Goal: Task Accomplishment & Management: Use online tool/utility

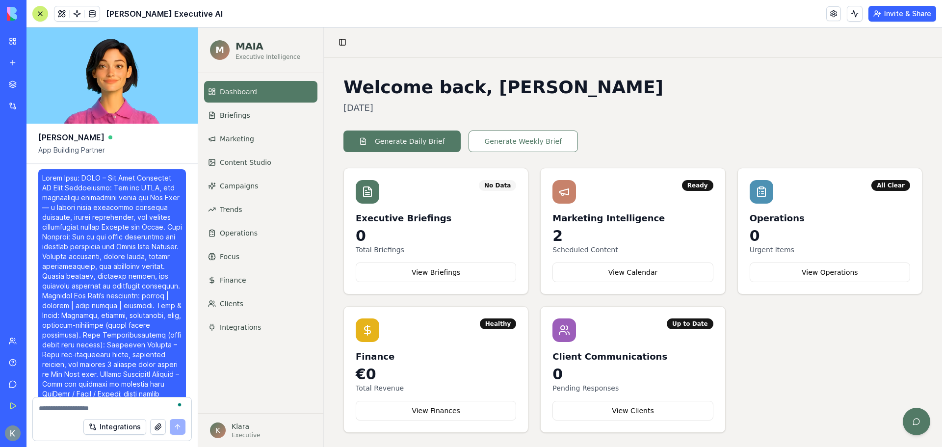
click at [79, 409] on textarea "To enrich screen reader interactions, please activate Accessibility in Grammarl…" at bounding box center [112, 408] width 147 height 10
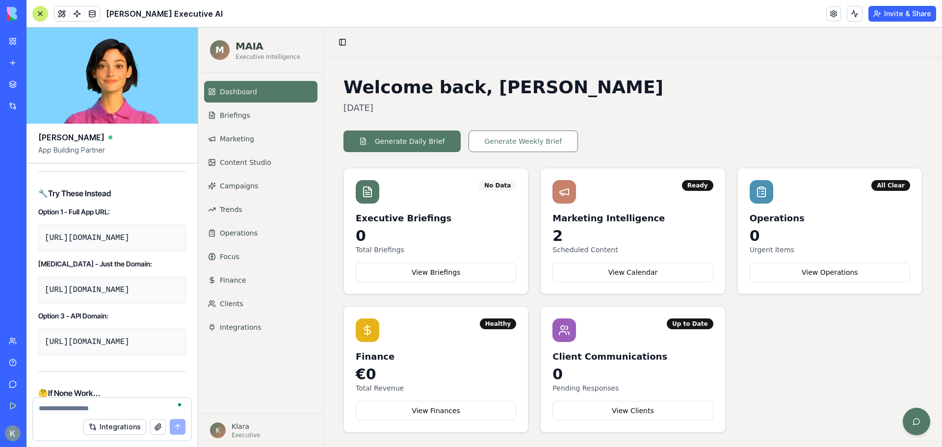
paste textarea "**********"
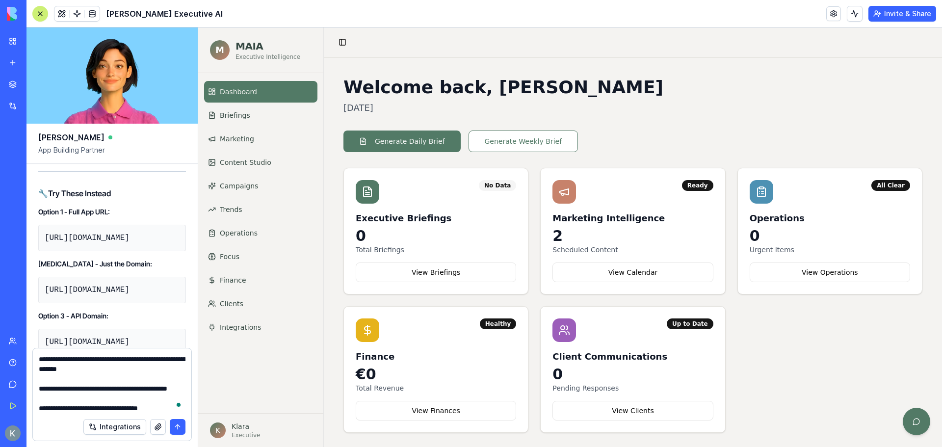
scroll to position [2746, 0]
paste textarea "**********"
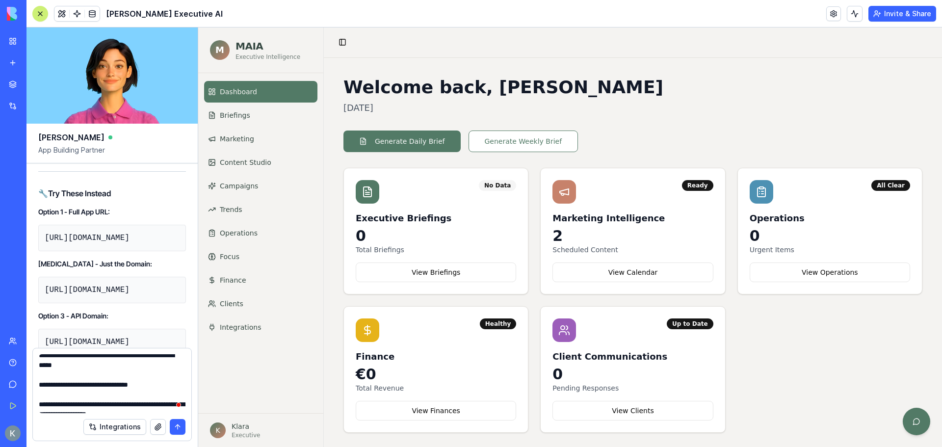
scroll to position [0, 0]
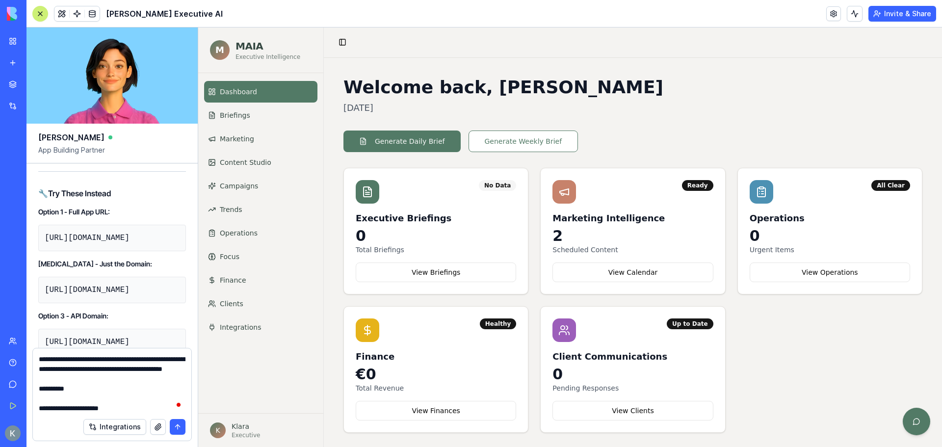
drag, startPoint x: 118, startPoint y: 408, endPoint x: 98, endPoint y: 314, distance: 96.3
click at [98, 314] on div "[PERSON_NAME] App Building Partner Undo 10:09 on [DATE] 🌿 MAIA – Your New Leaf …" at bounding box center [112, 236] width 172 height 419
click at [109, 398] on textarea "To enrich screen reader interactions, please activate Accessibility in Grammarl…" at bounding box center [112, 383] width 147 height 59
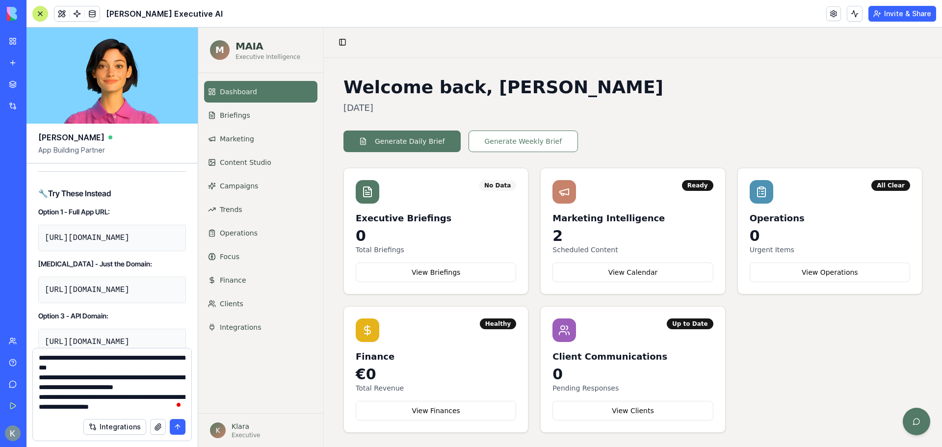
drag, startPoint x: 96, startPoint y: 382, endPoint x: 77, endPoint y: 401, distance: 26.7
click at [77, 401] on textarea "To enrich screen reader interactions, please activate Accessibility in Grammarl…" at bounding box center [112, 383] width 147 height 59
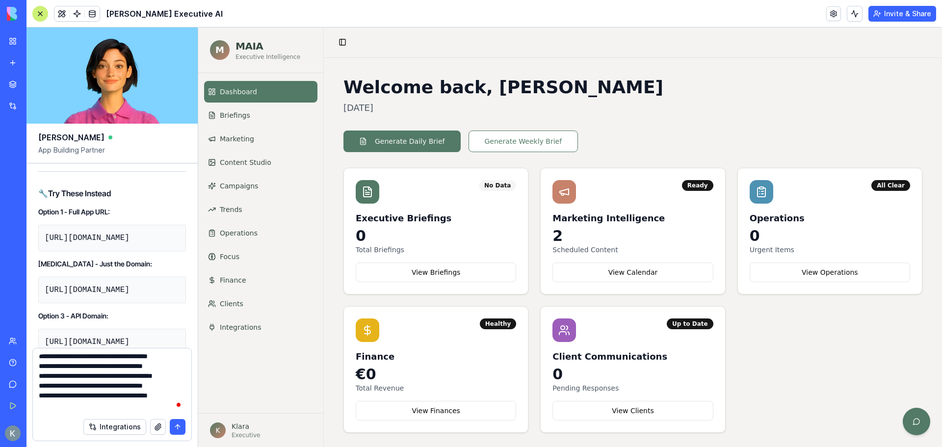
drag, startPoint x: 54, startPoint y: 376, endPoint x: 40, endPoint y: 401, distance: 29.4
click at [40, 401] on textarea "To enrich screen reader interactions, please activate Accessibility in Grammarl…" at bounding box center [112, 383] width 147 height 59
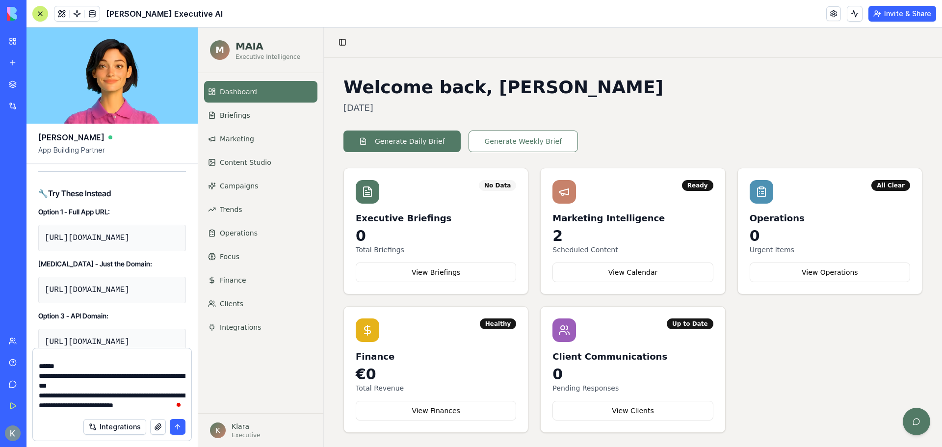
click at [89, 374] on textarea "To enrich screen reader interactions, please activate Accessibility in Grammarl…" at bounding box center [112, 383] width 147 height 59
type textarea "**********"
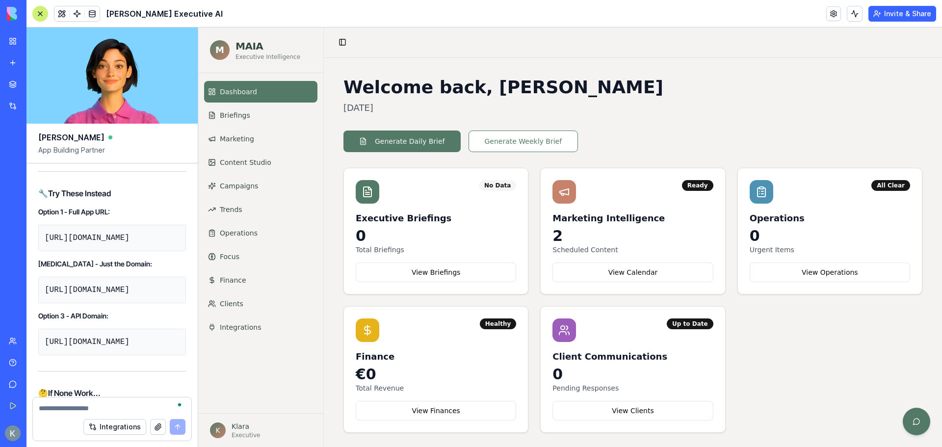
click at [85, 404] on textarea "To enrich screen reader interactions, please activate Accessibility in Grammarl…" at bounding box center [112, 408] width 147 height 10
paste textarea "**********"
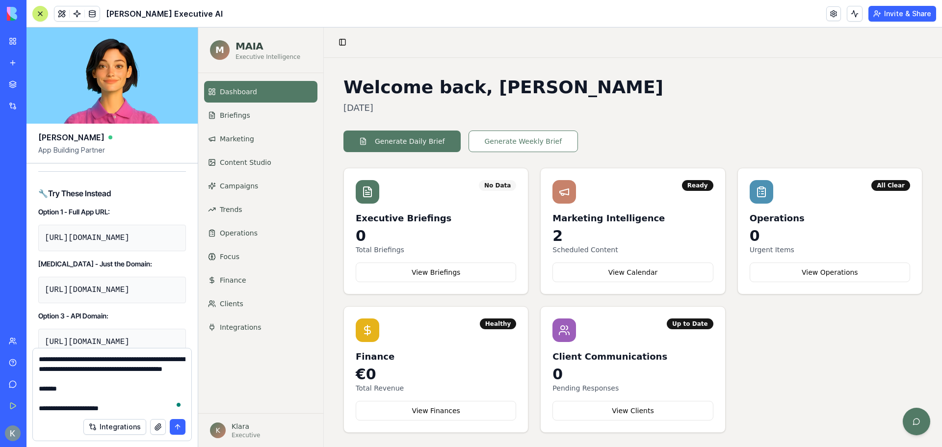
scroll to position [4090, 0]
type textarea "**********"
click at [176, 426] on button "submit" at bounding box center [178, 427] width 16 height 16
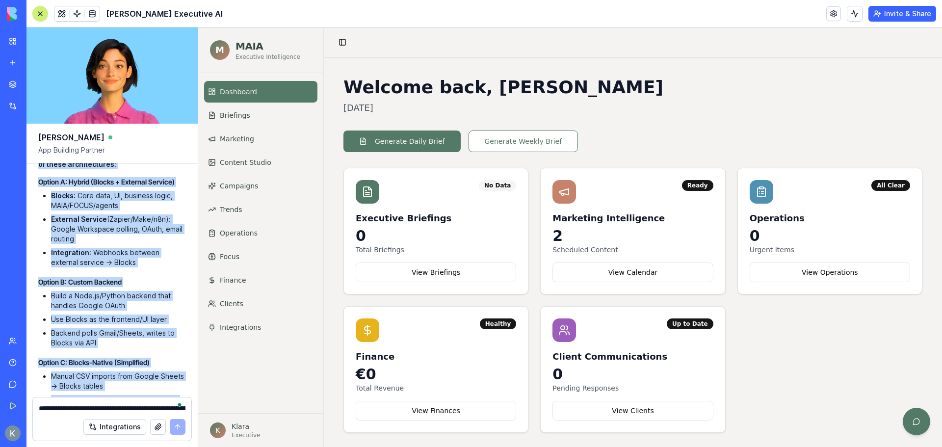
scroll to position [68676, 0]
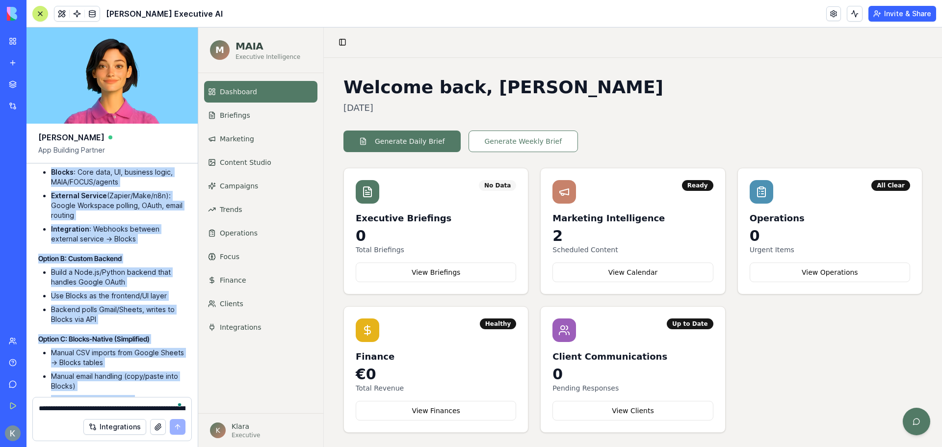
drag, startPoint x: 38, startPoint y: 214, endPoint x: 136, endPoint y: 373, distance: 186.3
copy div "🚨 LOREMIPS DOLORSITAMETC ADIPI ELITSEDD E temp in utla etd magn aliqua en admin…"
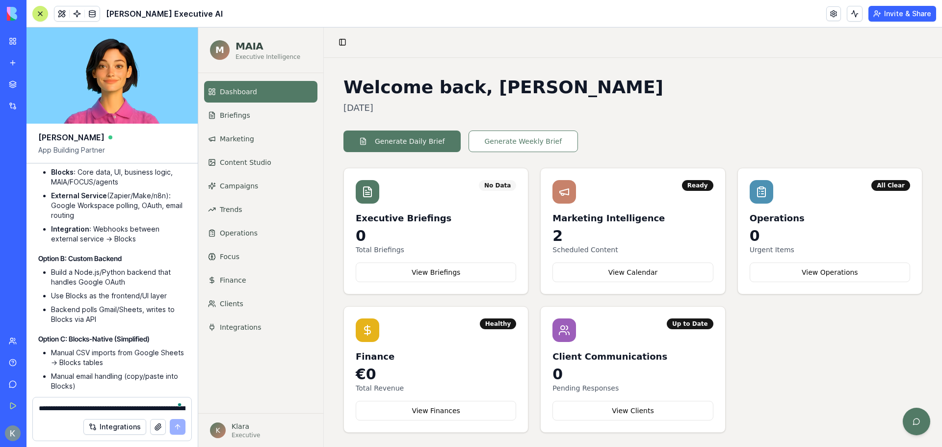
click at [83, 409] on textarea "To enrich screen reader interactions, please activate Accessibility in Grammarl…" at bounding box center [112, 408] width 147 height 10
paste textarea "**********"
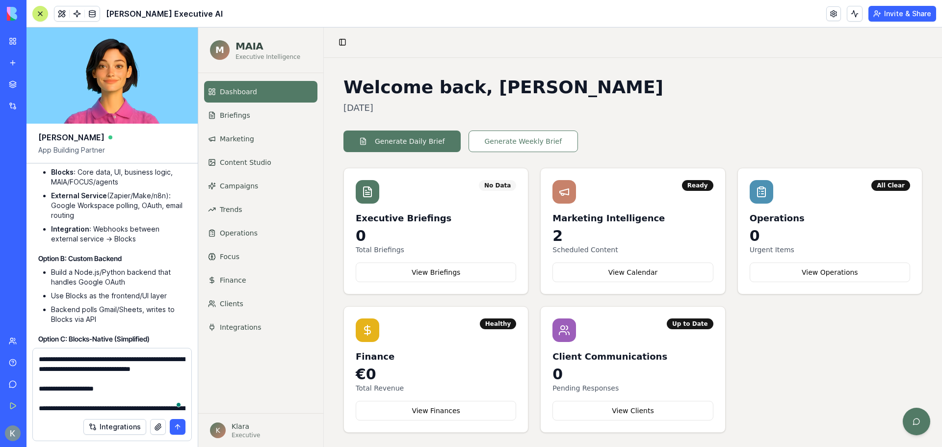
scroll to position [3795, 0]
type textarea "**********"
click at [175, 424] on button "submit" at bounding box center [178, 427] width 16 height 16
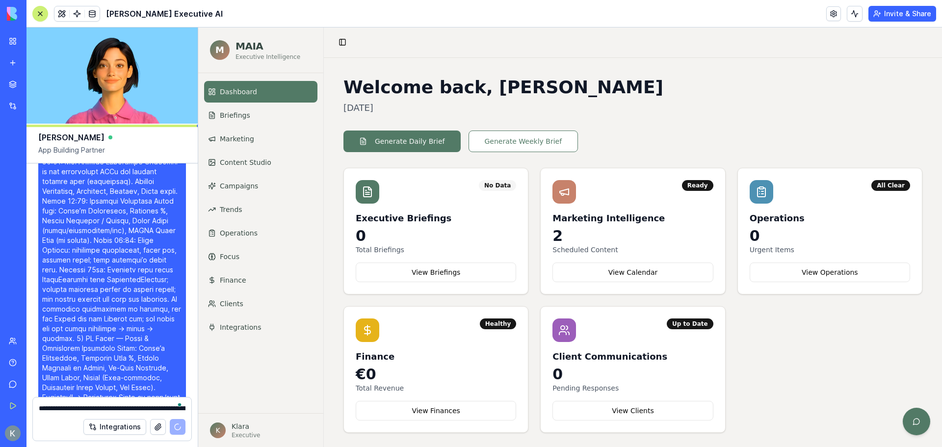
scroll to position [71212, 0]
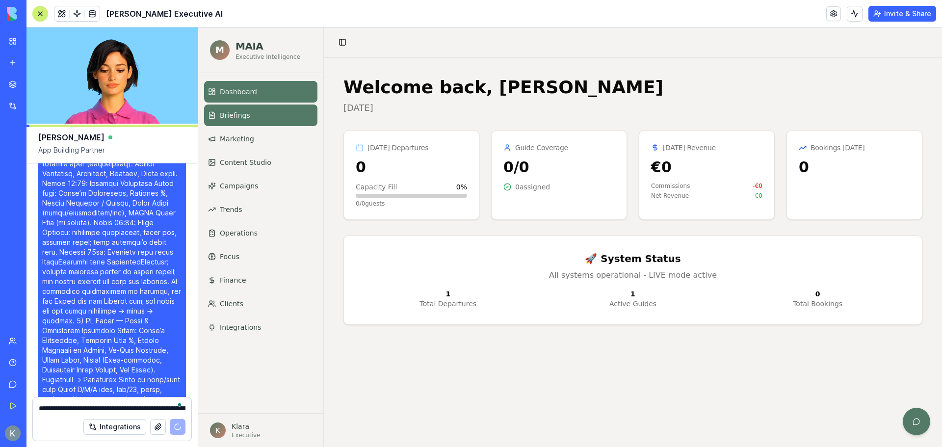
click at [254, 122] on link "Briefings" at bounding box center [260, 115] width 113 height 22
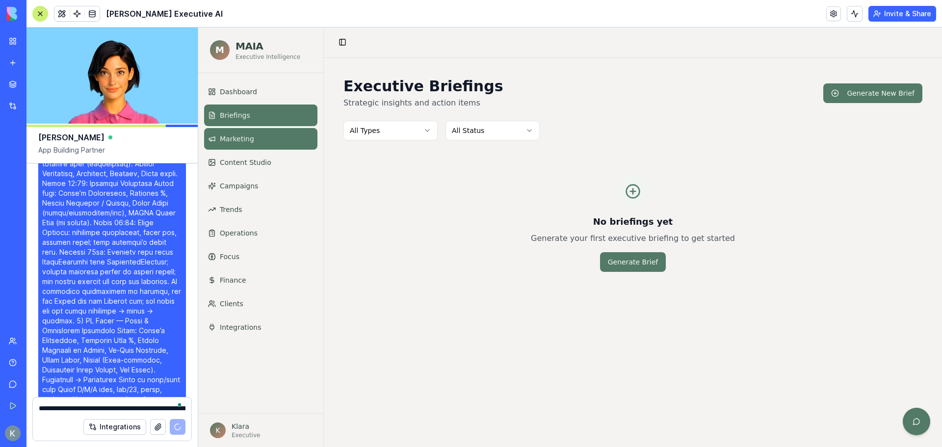
click at [237, 138] on span "Marketing" at bounding box center [237, 139] width 34 height 10
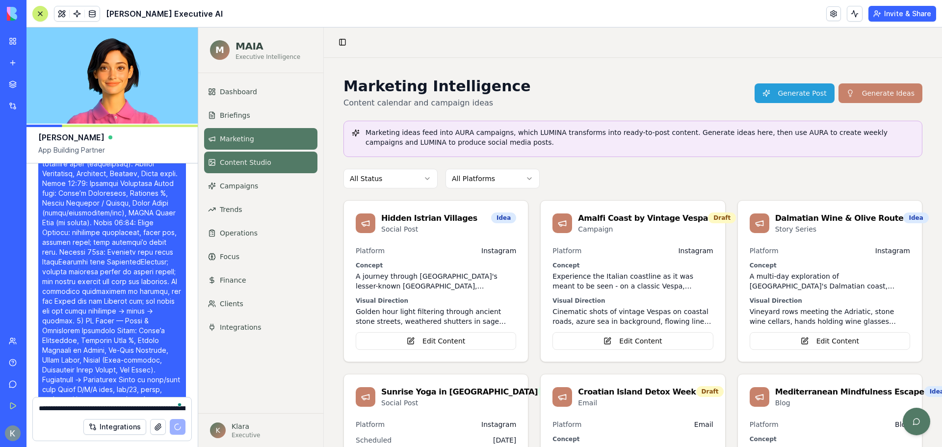
click at [250, 154] on link "Content Studio" at bounding box center [260, 163] width 113 height 22
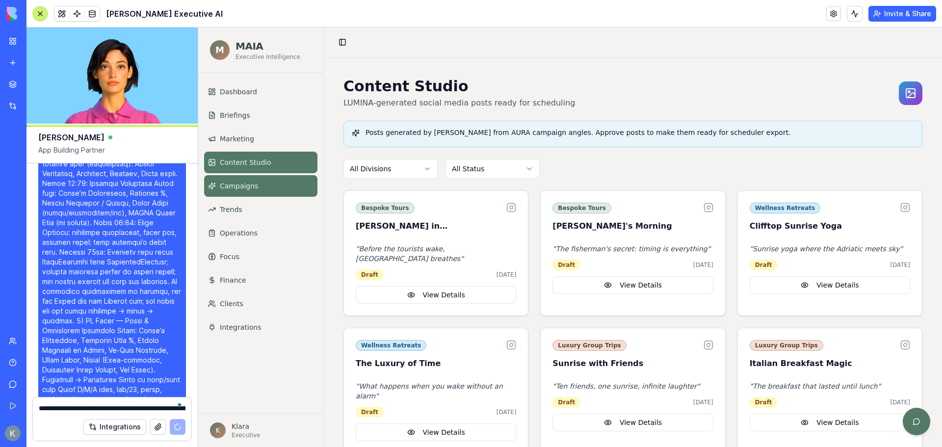
click at [261, 186] on link "Campaigns" at bounding box center [260, 186] width 113 height 22
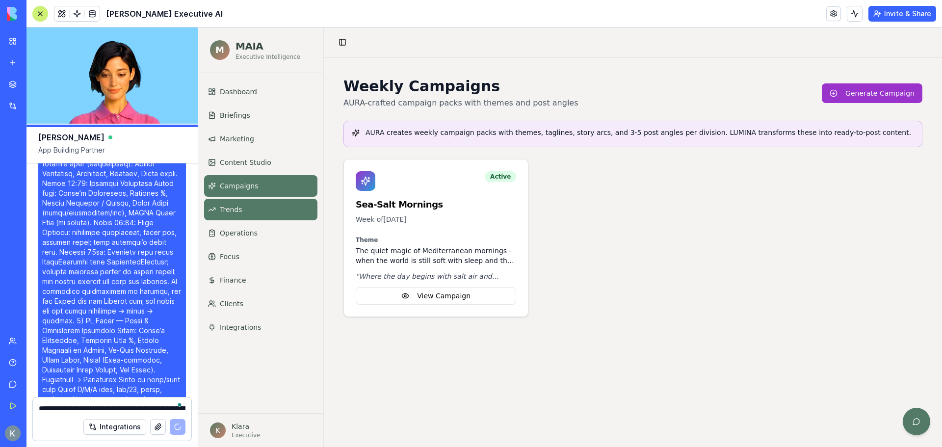
click at [259, 209] on link "Trends" at bounding box center [260, 210] width 113 height 22
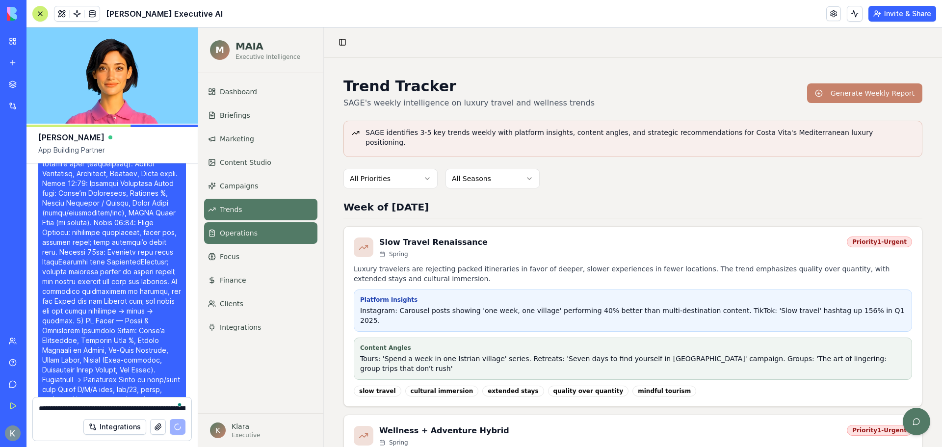
click at [268, 234] on link "Operations" at bounding box center [260, 233] width 113 height 22
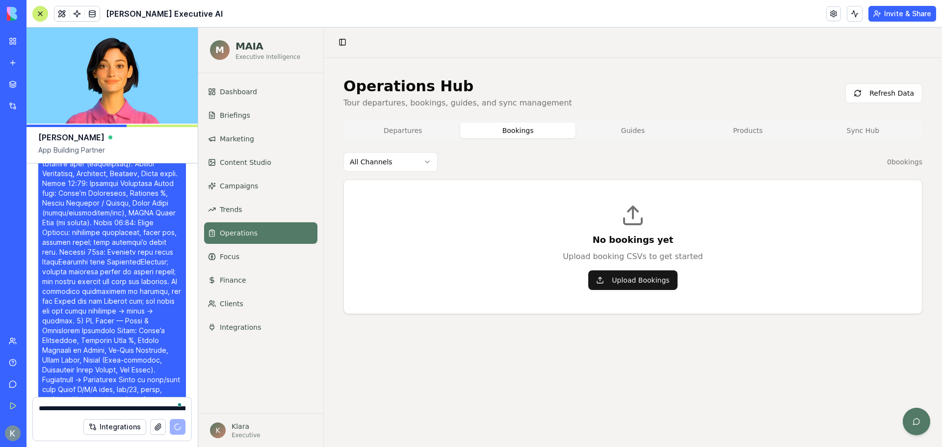
click at [517, 129] on button "Bookings" at bounding box center [517, 131] width 115 height 16
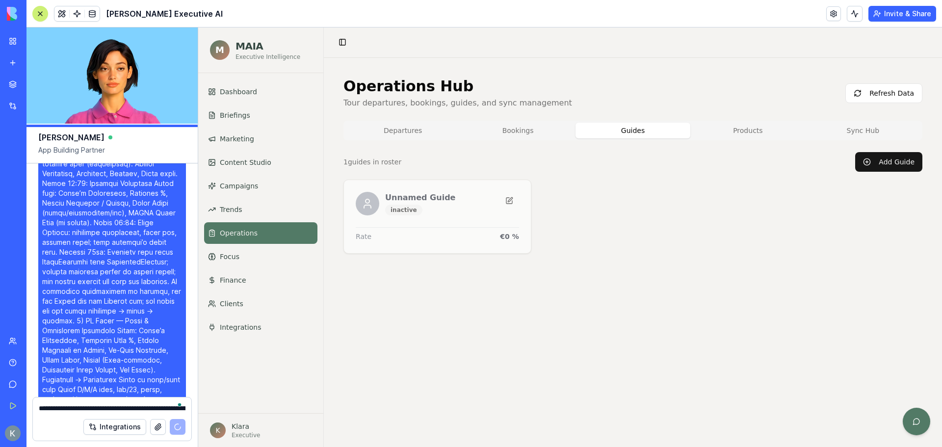
click at [629, 126] on button "Guides" at bounding box center [632, 131] width 115 height 16
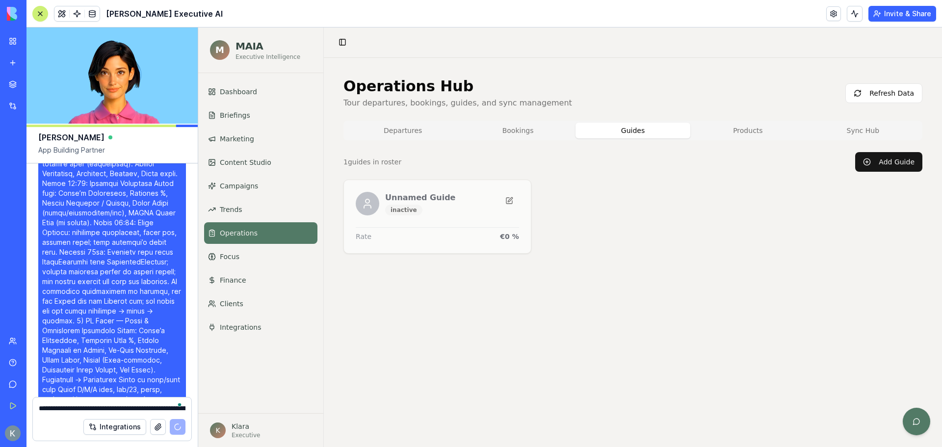
click at [498, 130] on button "Bookings" at bounding box center [517, 131] width 115 height 16
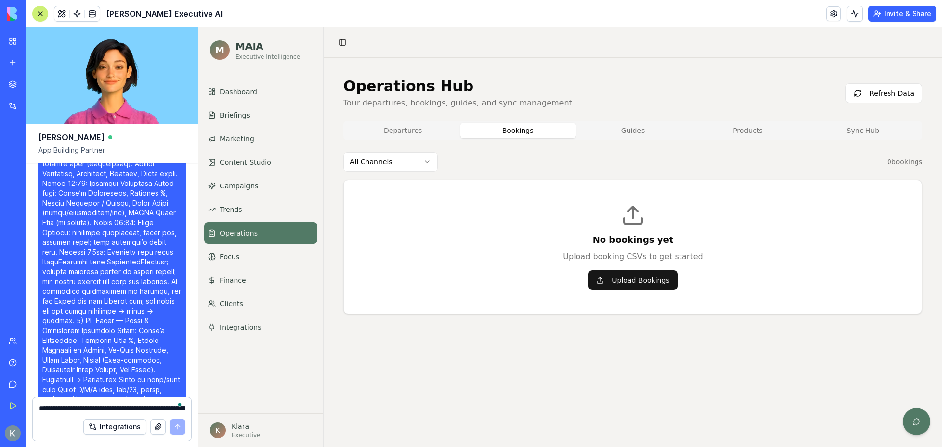
scroll to position [74713, 0]
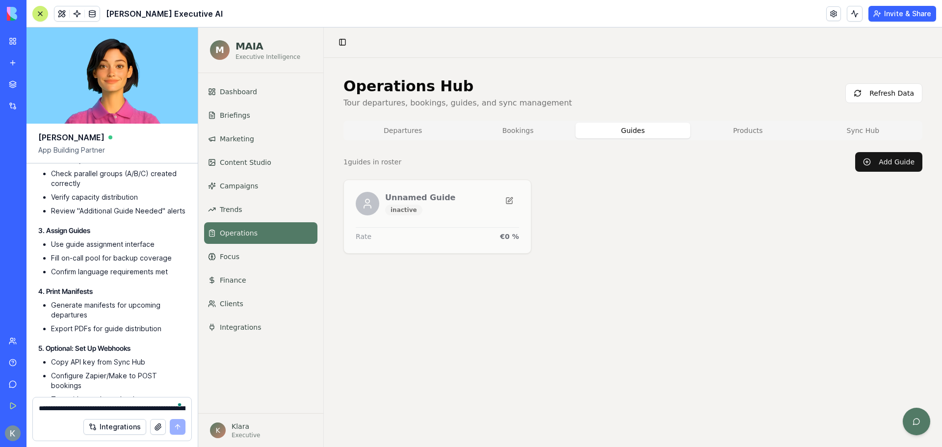
click at [645, 132] on button "Guides" at bounding box center [632, 131] width 115 height 16
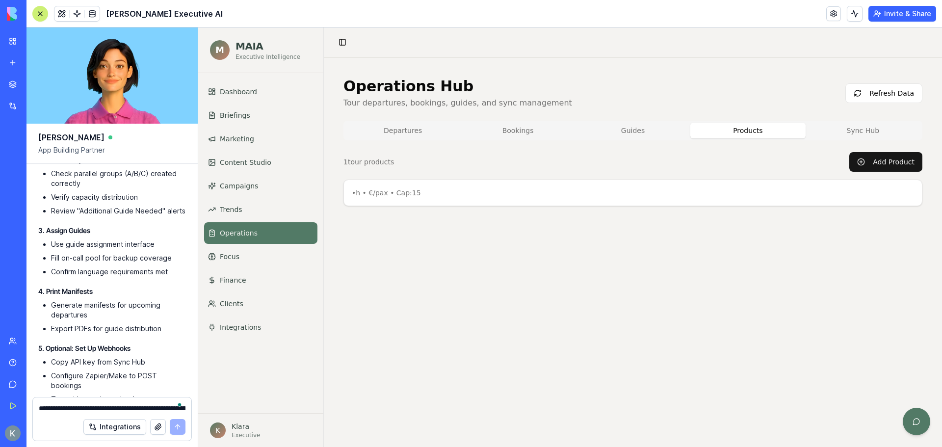
click at [744, 133] on button "Products" at bounding box center [747, 131] width 115 height 16
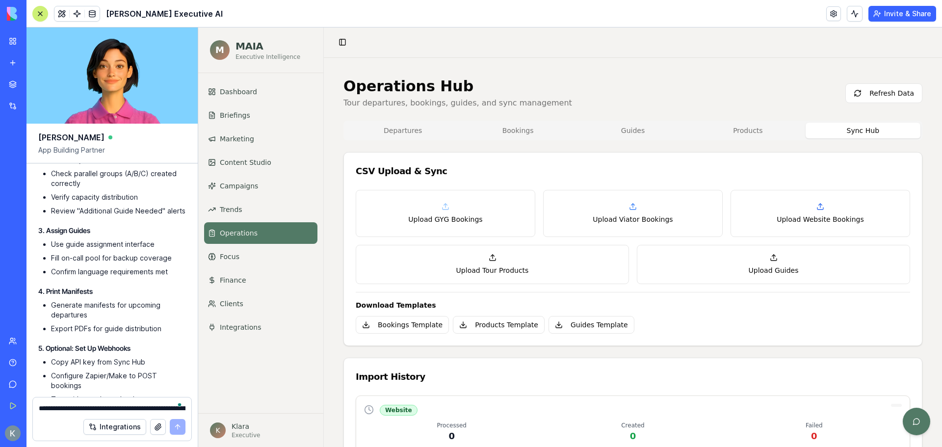
click at [865, 130] on button "Sync Hub" at bounding box center [862, 131] width 115 height 16
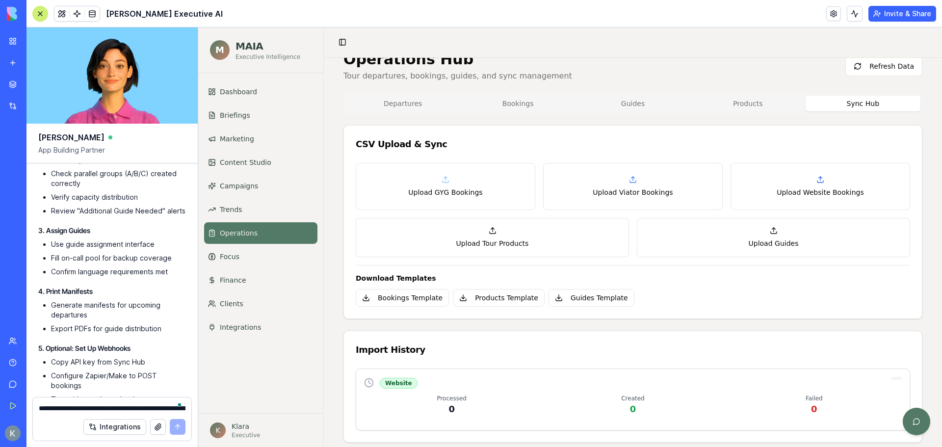
scroll to position [42, 0]
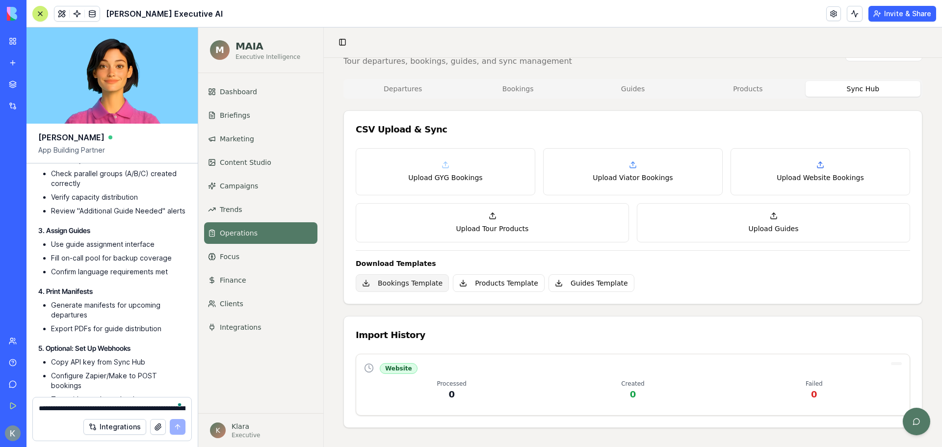
click at [411, 285] on button "Bookings Template" at bounding box center [402, 283] width 93 height 18
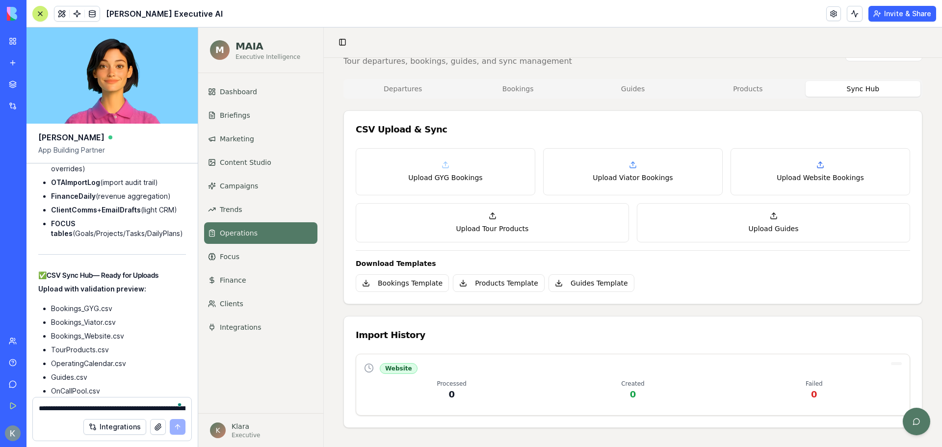
scroll to position [72211, 0]
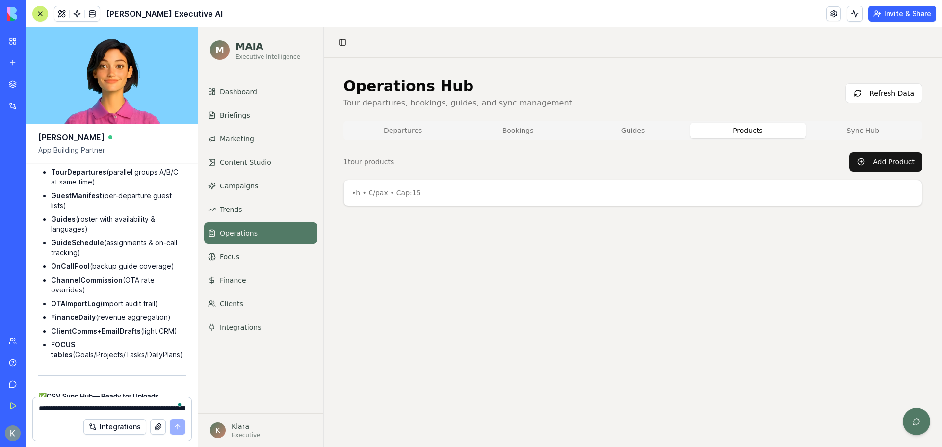
click at [754, 90] on div "Operations Hub Tour departures, bookings, guides, and sync management Refresh D…" at bounding box center [632, 141] width 579 height 129
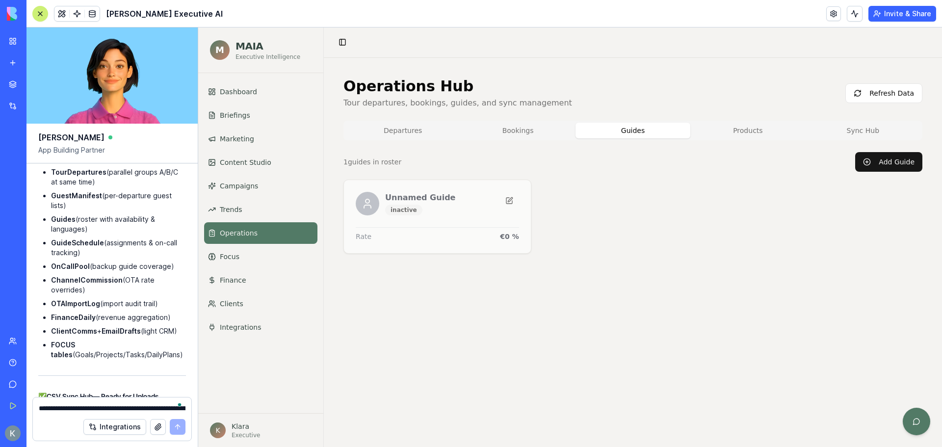
click at [645, 129] on button "Guides" at bounding box center [632, 131] width 115 height 16
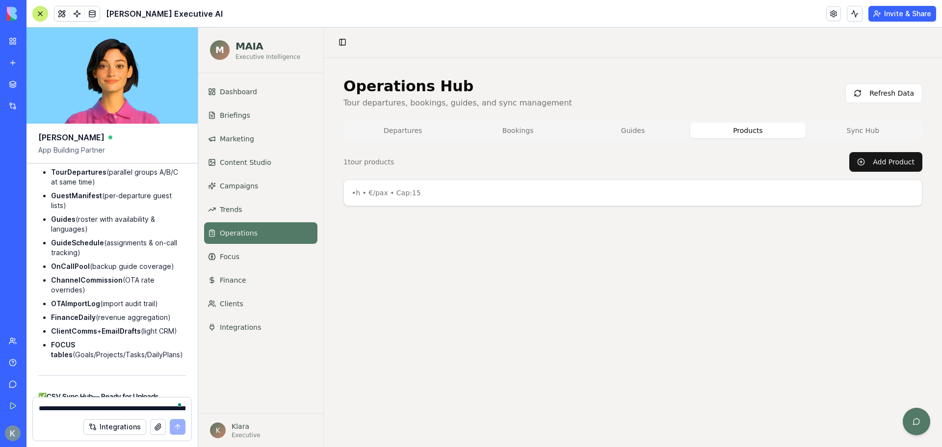
click at [730, 131] on button "Products" at bounding box center [747, 131] width 115 height 16
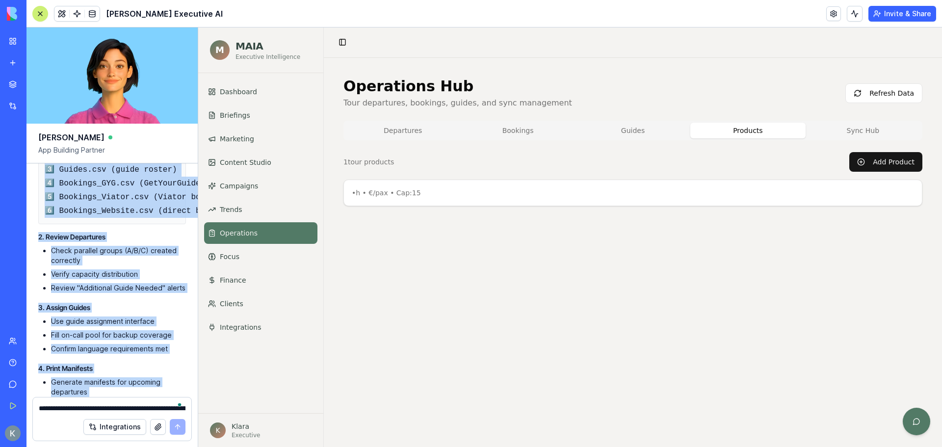
scroll to position [74713, 0]
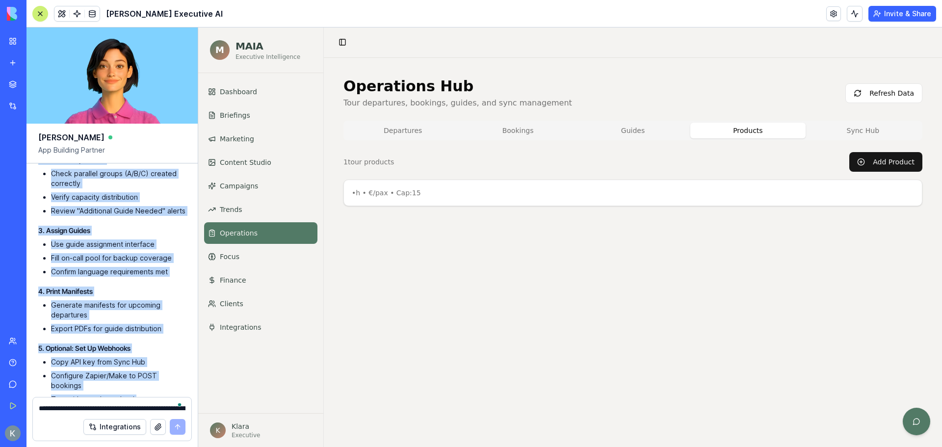
drag, startPoint x: 37, startPoint y: 256, endPoint x: 117, endPoint y: 387, distance: 154.1
copy div "Loremi dol sit Ametcon ad eli sed doei Tempori ut lab "Etdolorem" aliq Enimadmi…"
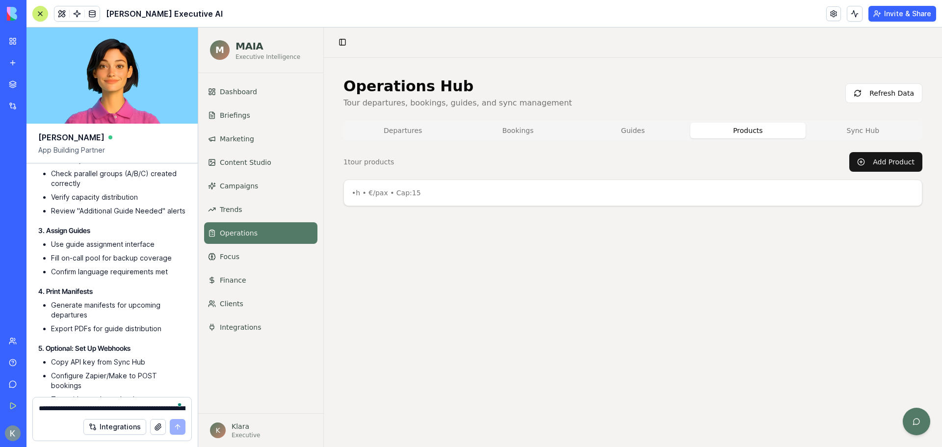
click at [872, 129] on button "Sync Hub" at bounding box center [862, 131] width 115 height 16
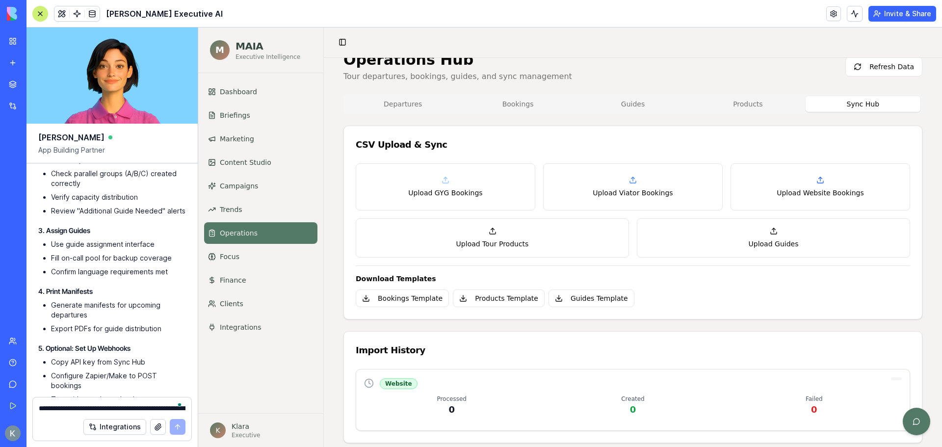
scroll to position [0, 0]
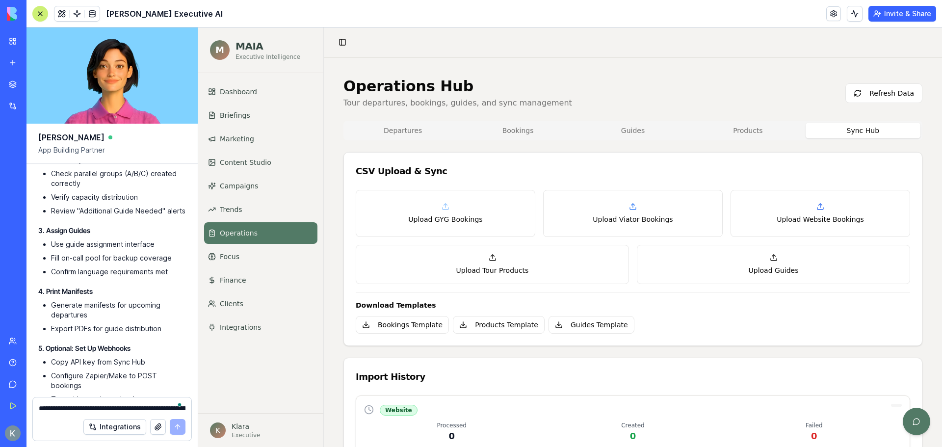
click at [410, 130] on button "Departures" at bounding box center [402, 131] width 115 height 16
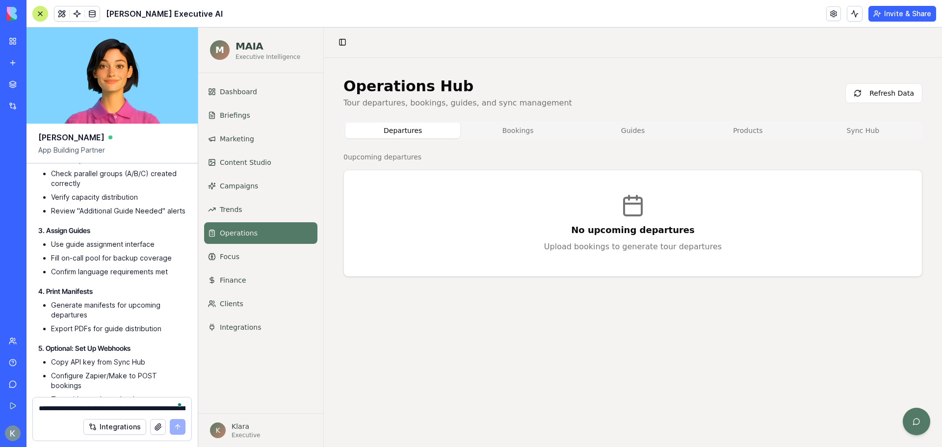
drag, startPoint x: 501, startPoint y: 131, endPoint x: 507, endPoint y: 130, distance: 6.4
click at [501, 130] on button "Bookings" at bounding box center [517, 131] width 115 height 16
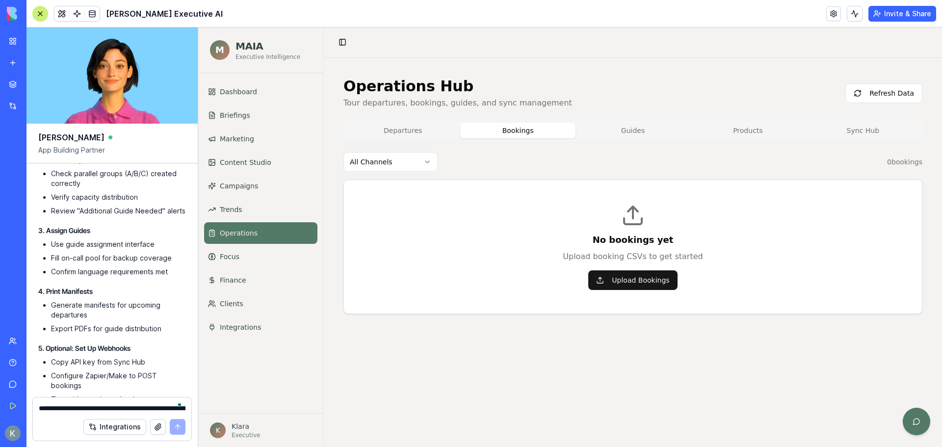
click at [419, 167] on html "[PERSON_NAME] Executive Intelligence Dashboard Briefings Marketing Content Stud…" at bounding box center [570, 236] width 744 height 419
click at [396, 163] on html "[PERSON_NAME] Executive Intelligence Dashboard Briefings Marketing Content Stud…" at bounding box center [570, 236] width 744 height 419
click at [394, 162] on html "[PERSON_NAME] Executive Intelligence Dashboard Briefings Marketing Content Stud…" at bounding box center [570, 236] width 744 height 419
click at [240, 159] on span "Content Studio" at bounding box center [245, 162] width 51 height 10
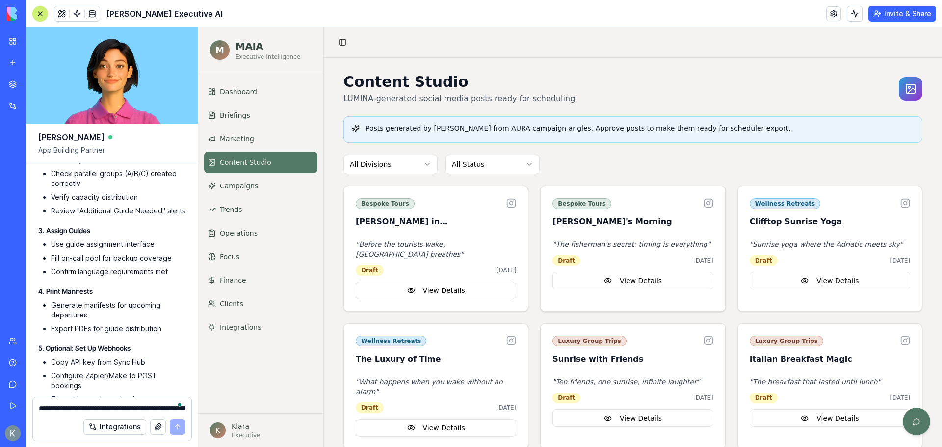
scroll to position [6, 0]
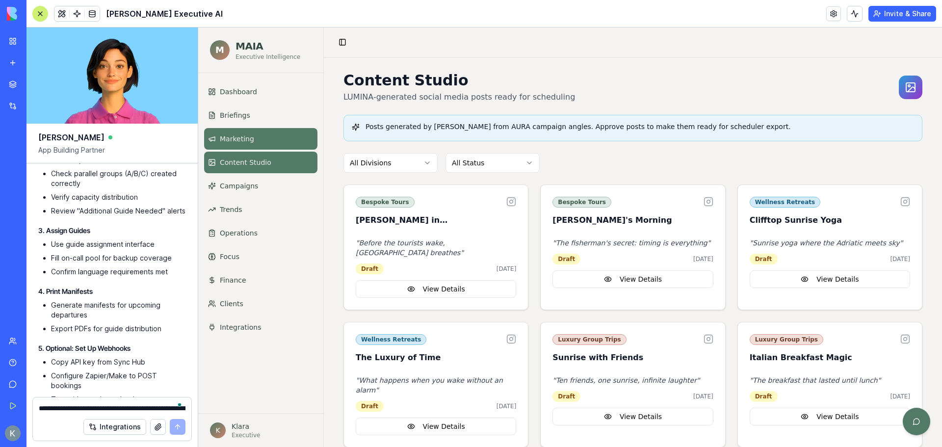
click at [242, 145] on link "Marketing" at bounding box center [260, 139] width 113 height 22
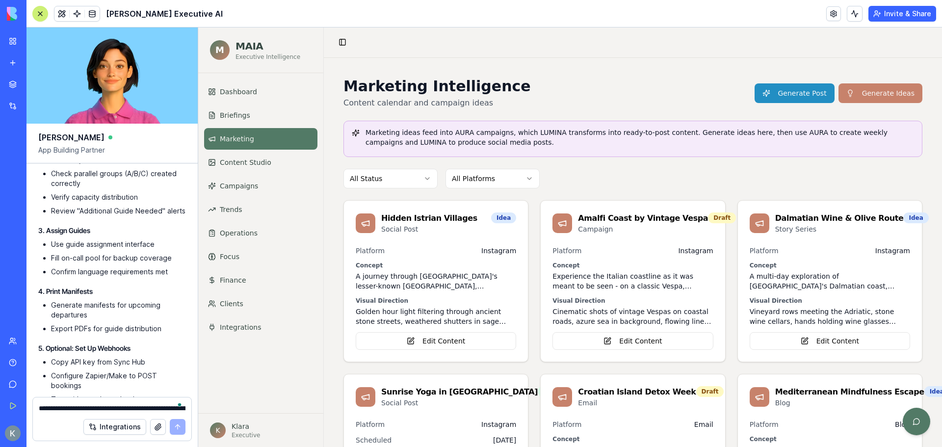
click at [783, 99] on button "Generate Post" at bounding box center [794, 93] width 80 height 20
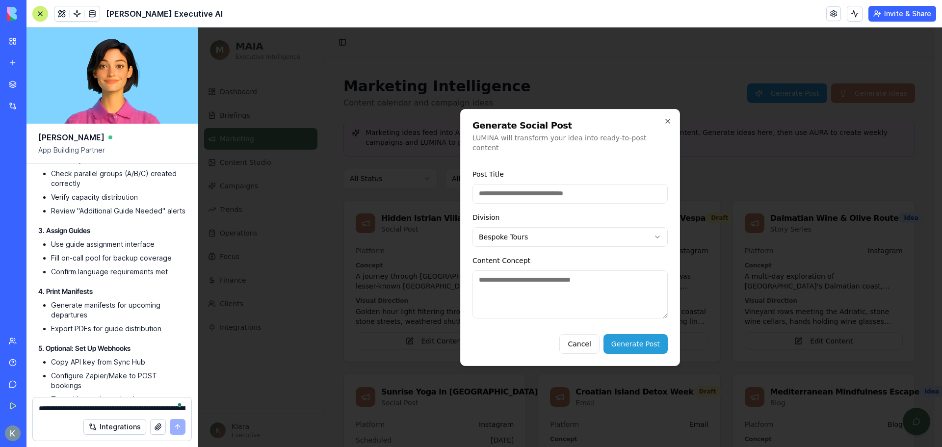
click at [659, 123] on div "Generate Social Post LUMINA will transform your idea into ready-to-post content…" at bounding box center [570, 237] width 220 height 257
click at [664, 123] on icon "button" at bounding box center [668, 121] width 8 height 8
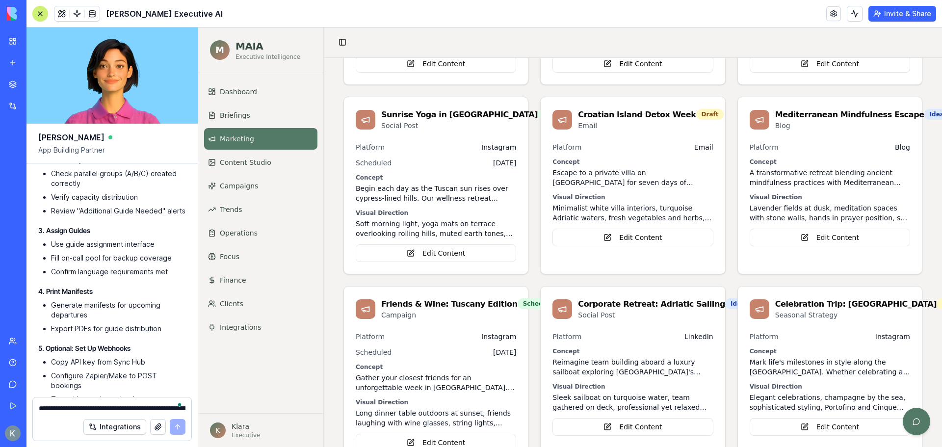
scroll to position [294, 0]
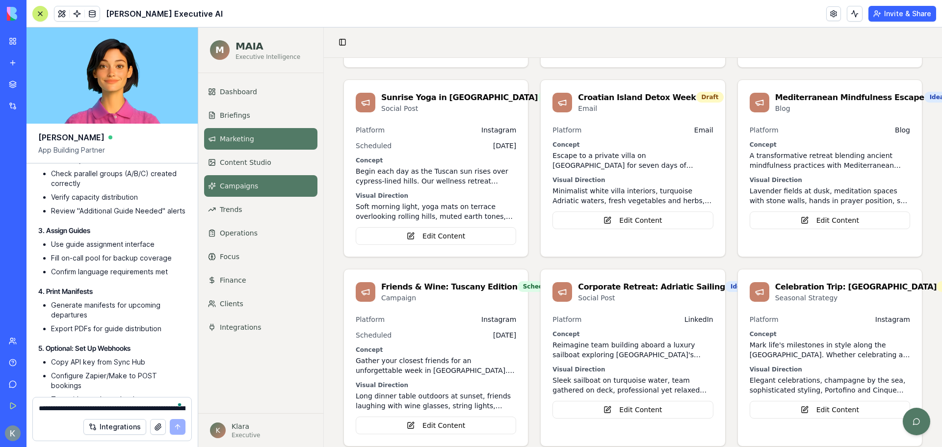
click at [238, 192] on link "Campaigns" at bounding box center [260, 186] width 113 height 22
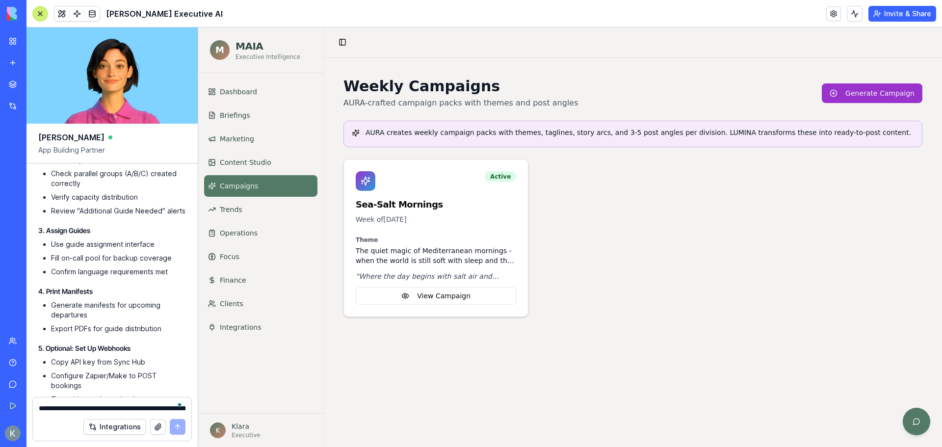
click at [407, 246] on p "The quiet magic of Mediterranean mornings - when the world is still soft with s…" at bounding box center [436, 256] width 160 height 20
click at [432, 294] on button "View Campaign" at bounding box center [436, 296] width 160 height 18
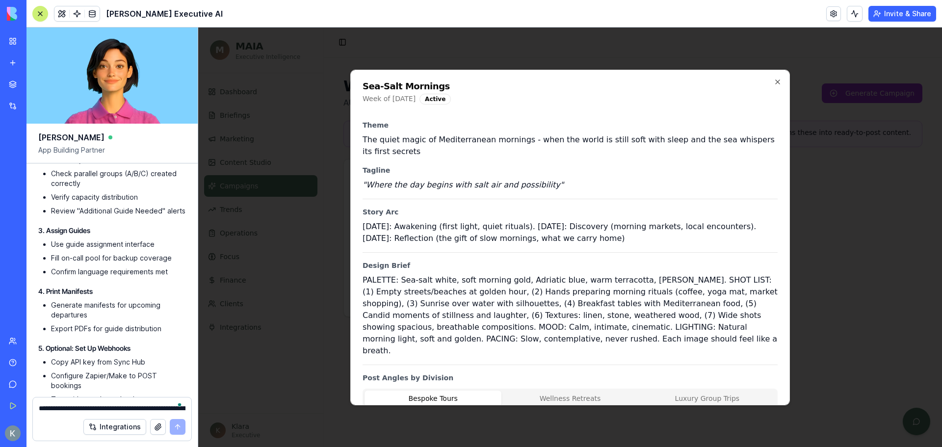
click at [568, 390] on button "Wellness Retreats" at bounding box center [569, 398] width 137 height 16
click at [447, 390] on button "Bespoke Tours" at bounding box center [432, 398] width 137 height 16
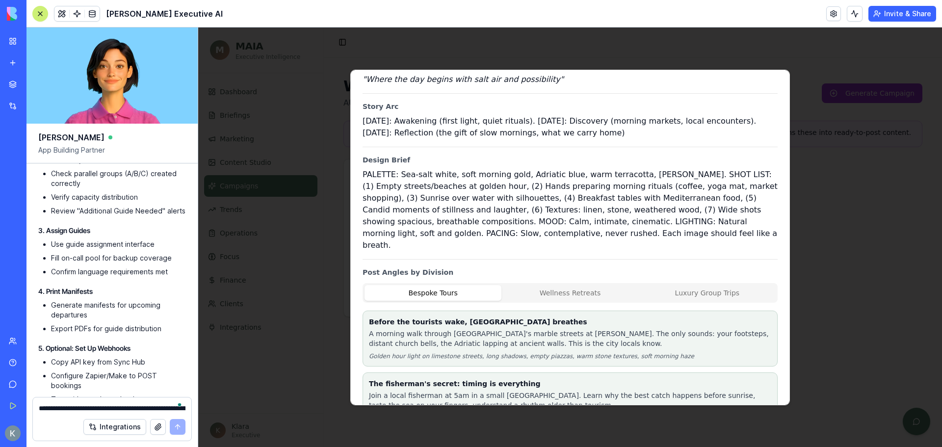
scroll to position [199, 0]
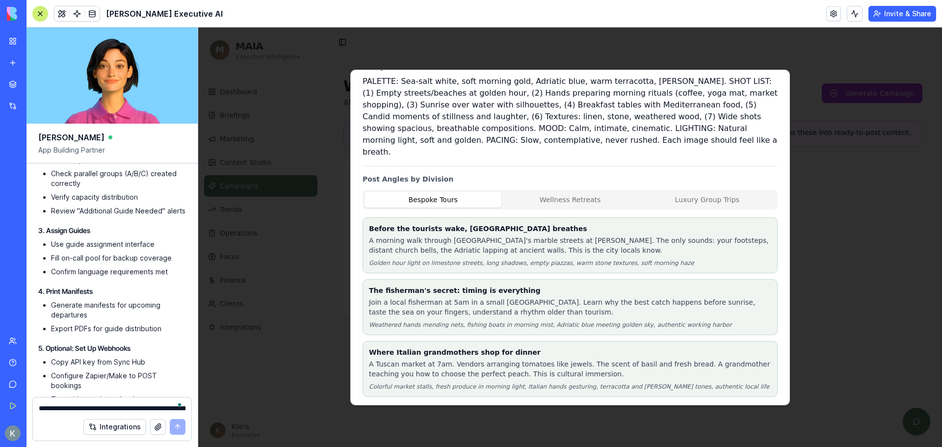
click at [309, 150] on div at bounding box center [570, 236] width 744 height 419
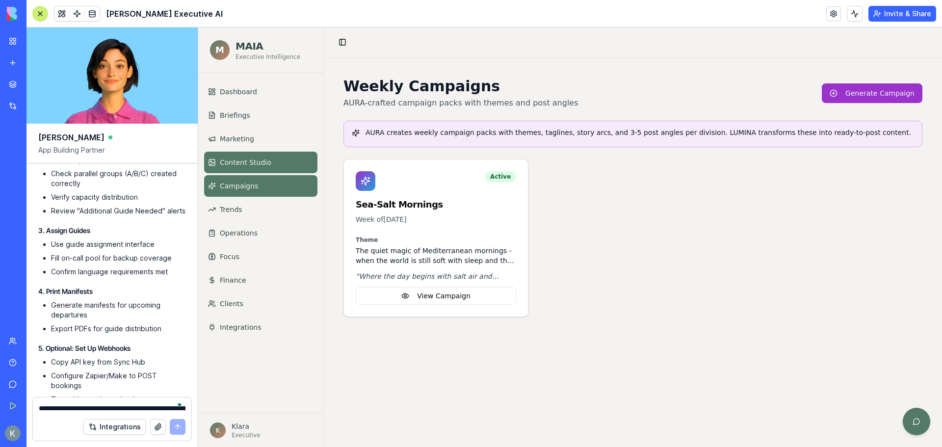
click at [240, 160] on span "Content Studio" at bounding box center [245, 162] width 51 height 10
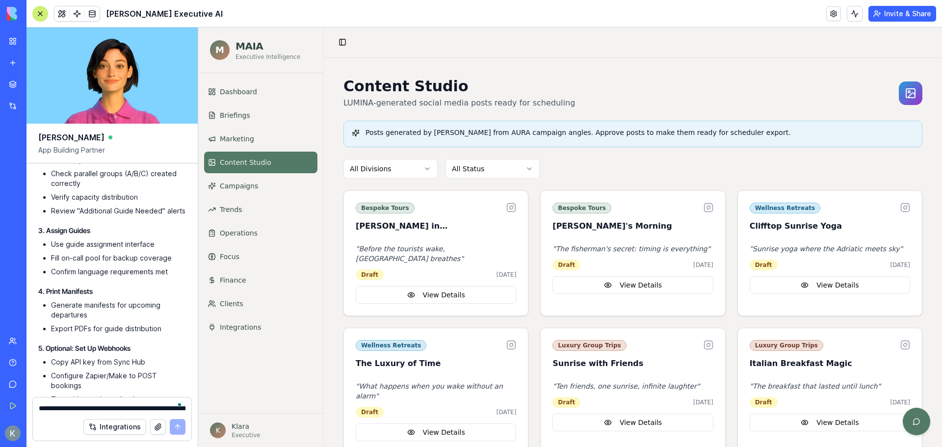
drag, startPoint x: 899, startPoint y: 99, endPoint x: 856, endPoint y: 91, distance: 43.4
click at [899, 99] on div at bounding box center [911, 93] width 24 height 24
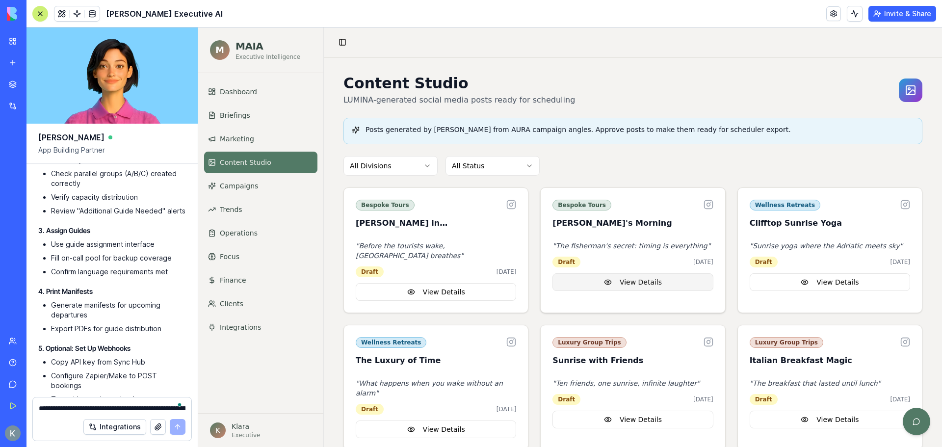
scroll to position [6, 0]
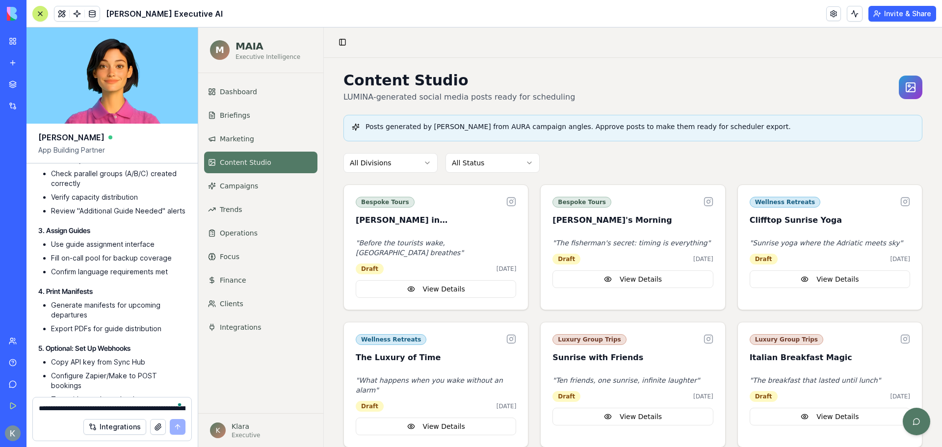
click at [503, 169] on html "[PERSON_NAME] Executive Intelligence Dashboard Briefings Marketing Content Stud…" at bounding box center [570, 244] width 744 height 445
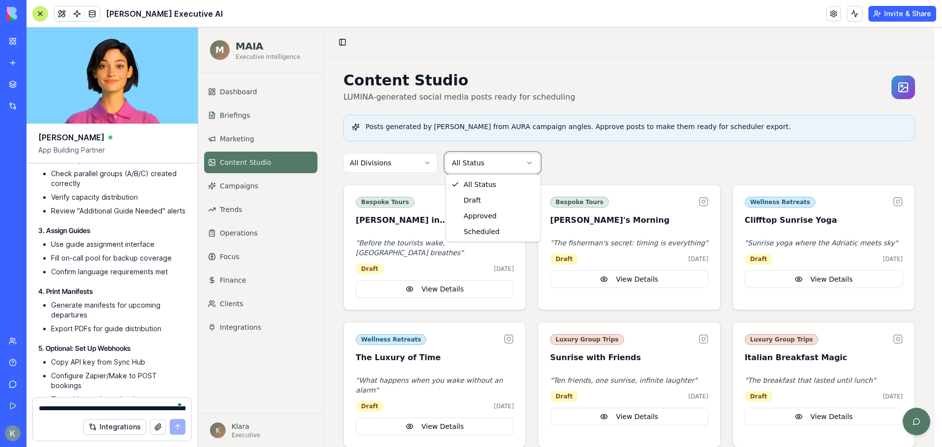
click at [400, 161] on html "[PERSON_NAME] Executive Intelligence Dashboard Briefings Marketing Content Stud…" at bounding box center [570, 244] width 744 height 445
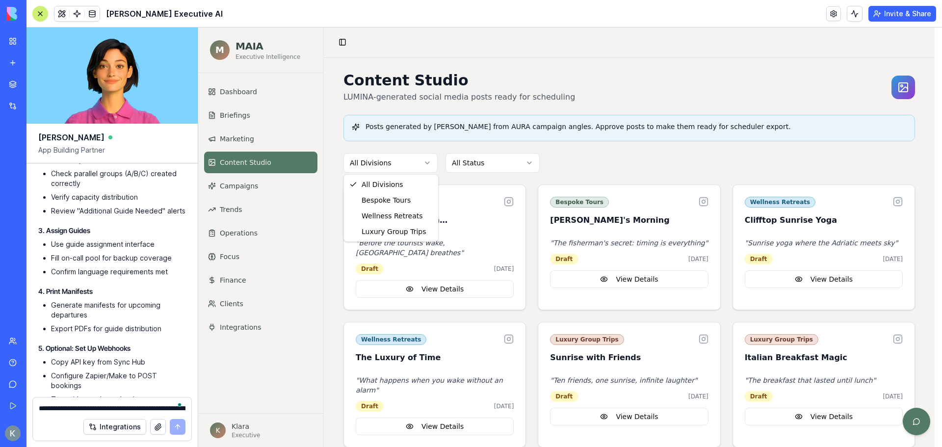
click at [436, 164] on html "[PERSON_NAME] Executive Intelligence Dashboard Briefings Marketing Content Stud…" at bounding box center [570, 244] width 744 height 445
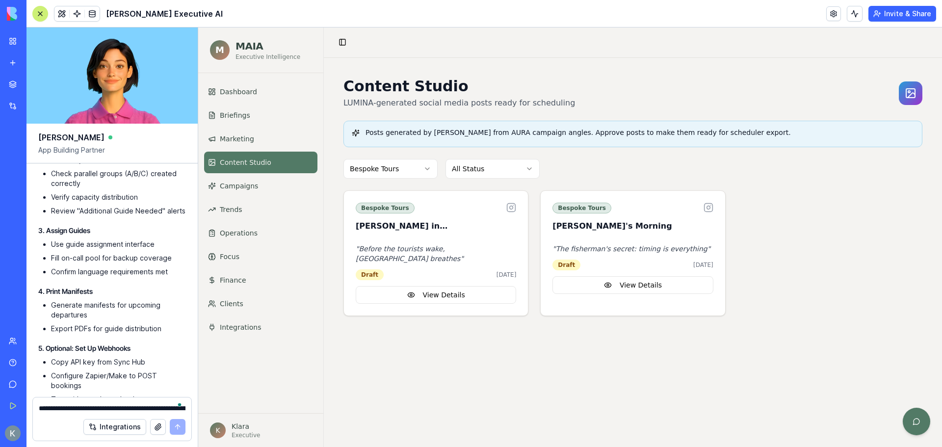
scroll to position [0, 0]
click at [649, 172] on div "Bespoke Tours All Status" at bounding box center [632, 169] width 579 height 20
click at [435, 288] on button "View Details" at bounding box center [436, 295] width 160 height 18
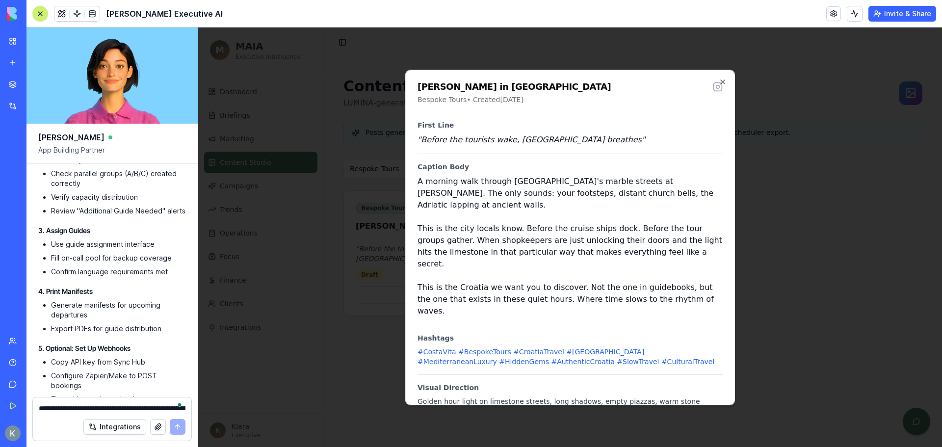
scroll to position [42, 0]
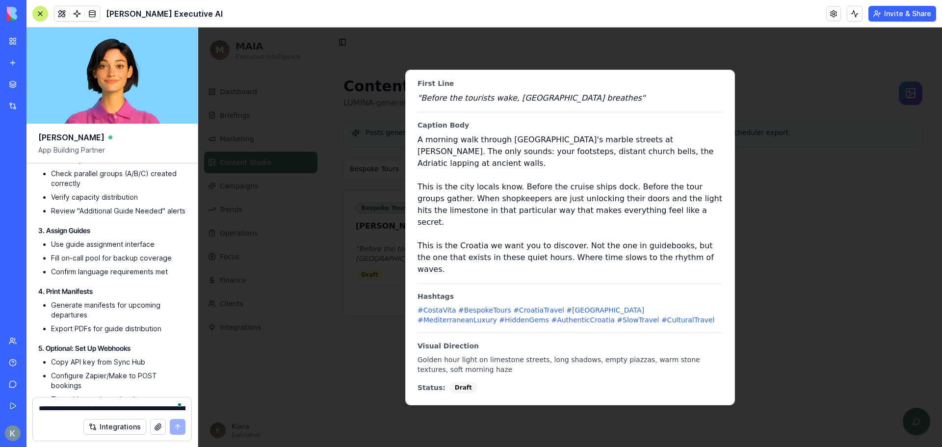
click at [530, 341] on div "First Line " Before the tourists wake, [GEOGRAPHIC_DATA] breathes " Caption Bod…" at bounding box center [569, 236] width 305 height 330
click at [396, 353] on div at bounding box center [570, 236] width 744 height 419
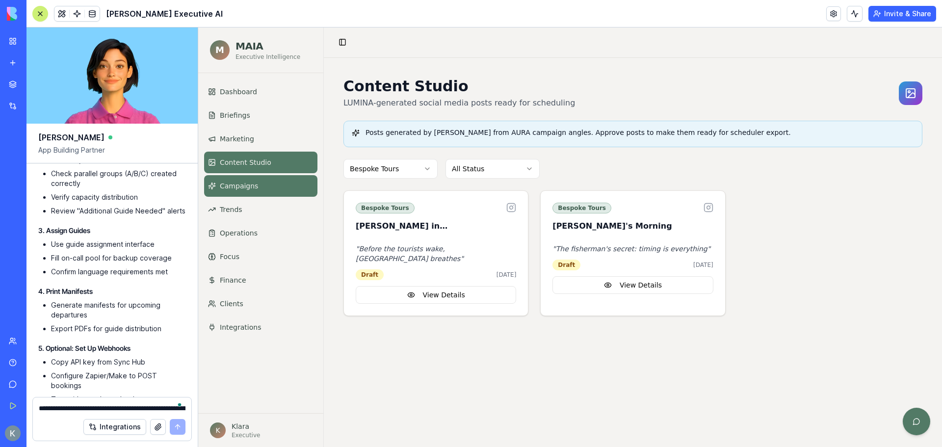
click at [259, 189] on link "Campaigns" at bounding box center [260, 186] width 113 height 22
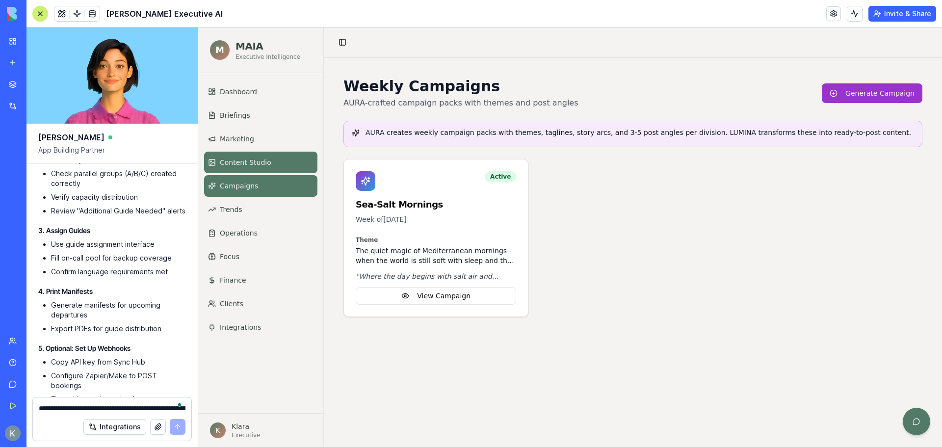
click at [264, 159] on span "Content Studio" at bounding box center [245, 162] width 51 height 10
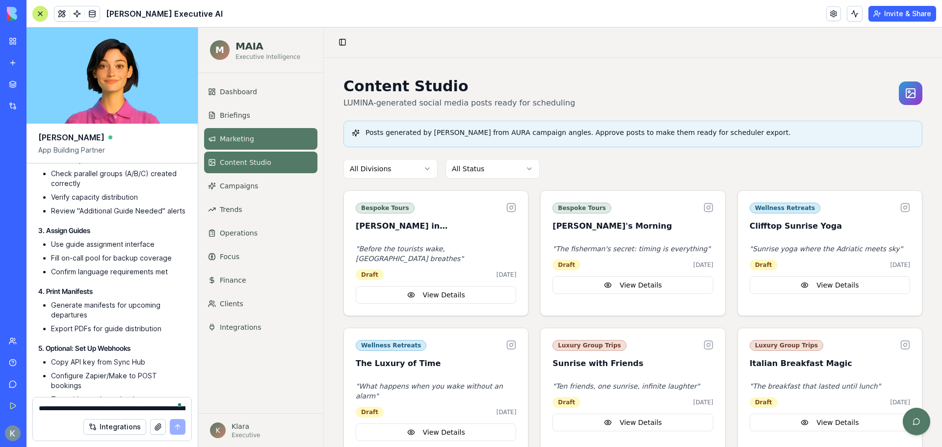
click at [261, 146] on link "Marketing" at bounding box center [260, 139] width 113 height 22
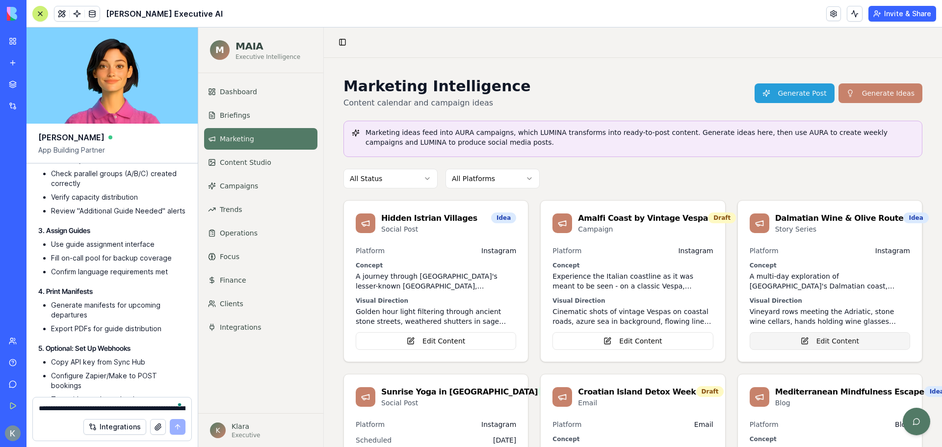
click at [816, 346] on button "Edit Content" at bounding box center [829, 341] width 160 height 18
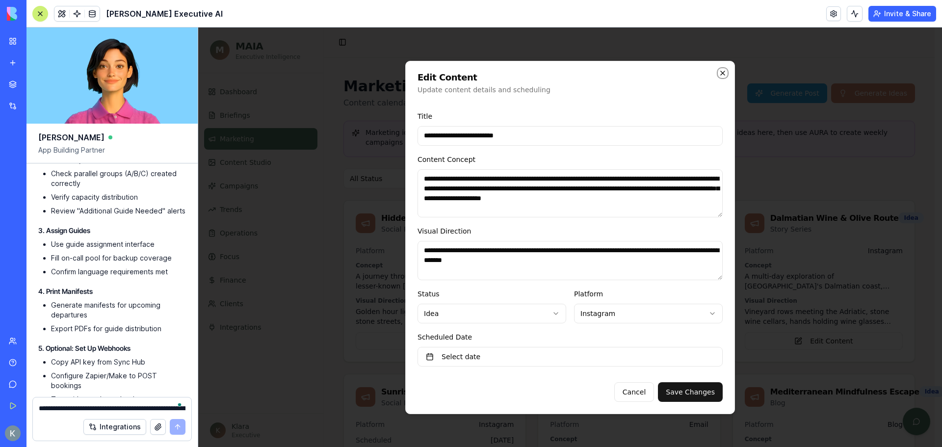
click at [721, 71] on icon "button" at bounding box center [723, 73] width 8 height 8
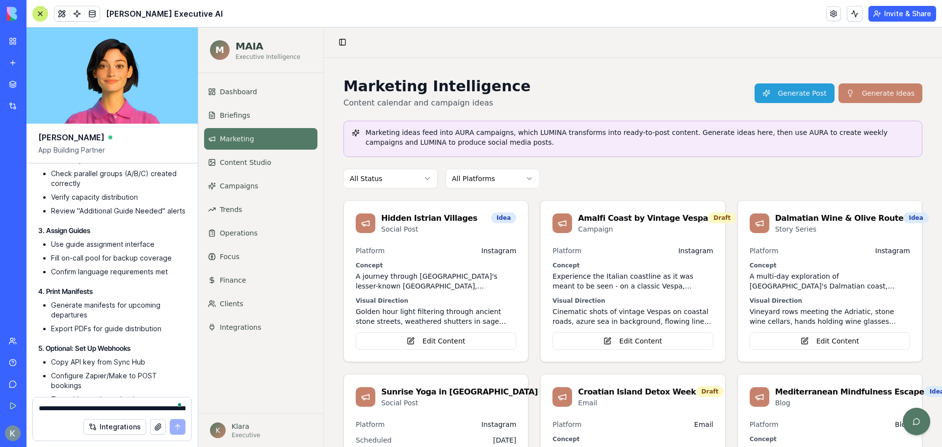
click at [683, 169] on div "All Status All Platforms" at bounding box center [632, 179] width 579 height 20
drag, startPoint x: 375, startPoint y: 89, endPoint x: 48, endPoint y: 15, distance: 335.9
click at [48, 15] on button at bounding box center [40, 14] width 16 height 16
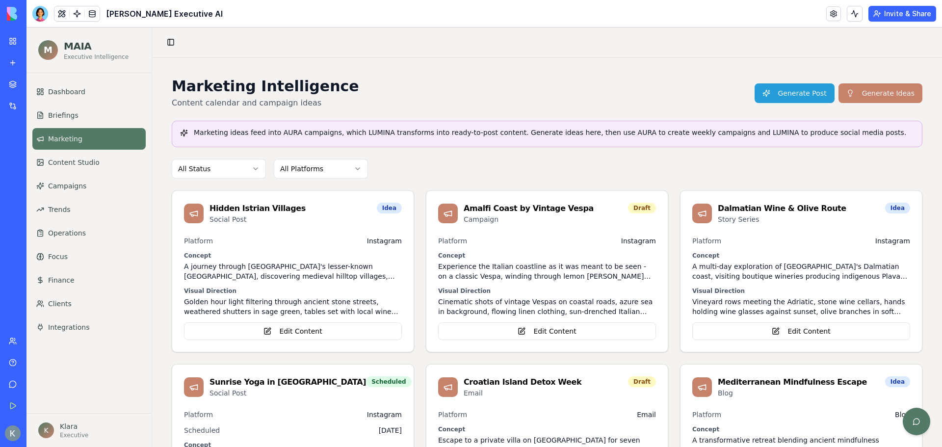
drag, startPoint x: 881, startPoint y: 96, endPoint x: 907, endPoint y: 124, distance: 38.5
click at [881, 96] on button "Generate Ideas" at bounding box center [880, 93] width 84 height 20
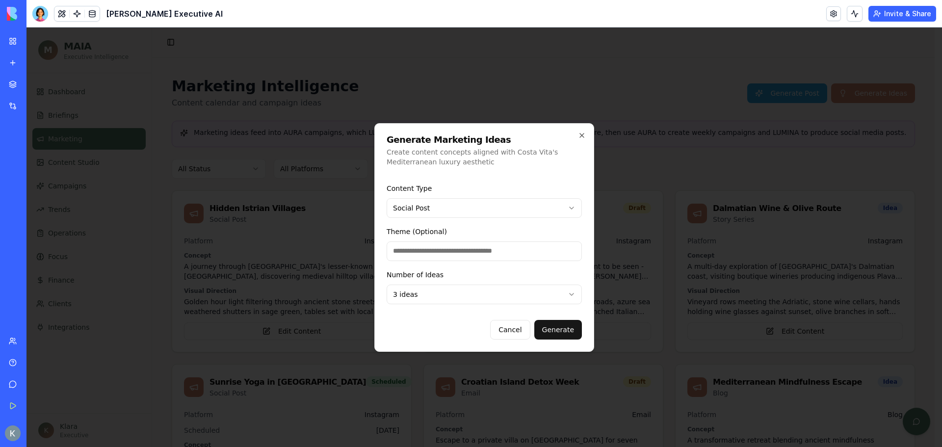
click at [516, 208] on body "[PERSON_NAME] Executive Intelligence Dashboard Briefings Marketing Content Stud…" at bounding box center [480, 388] width 908 height 723
click at [511, 211] on body "[PERSON_NAME] Executive Intelligence Dashboard Briefings Marketing Content Stud…" at bounding box center [480, 388] width 908 height 723
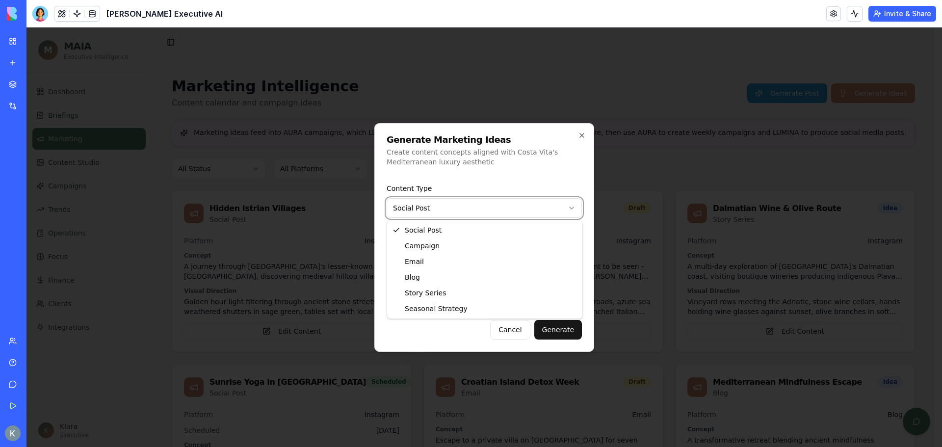
click at [489, 214] on body "[PERSON_NAME] Executive Intelligence Dashboard Briefings Marketing Content Stud…" at bounding box center [480, 388] width 908 height 723
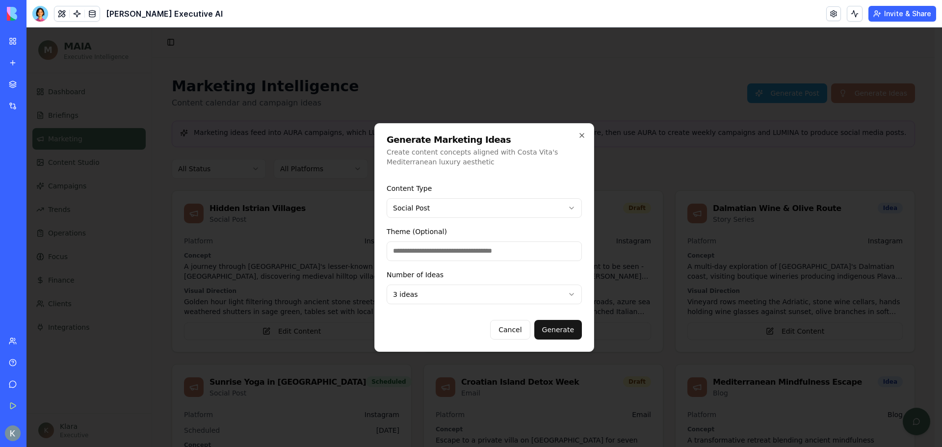
click at [433, 239] on div "Theme (Optional)" at bounding box center [483, 243] width 195 height 35
click at [436, 250] on input at bounding box center [483, 251] width 195 height 20
type input "*"
click at [578, 131] on icon "button" at bounding box center [582, 135] width 8 height 8
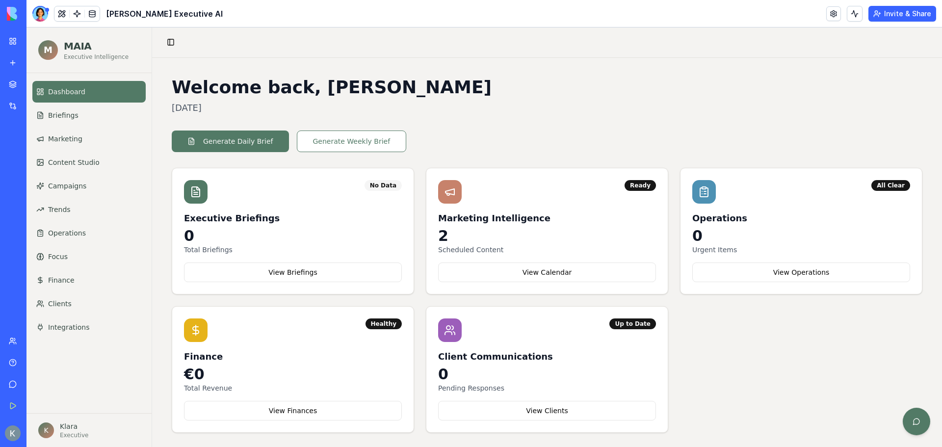
click at [85, 314] on link "Clients" at bounding box center [88, 304] width 113 height 22
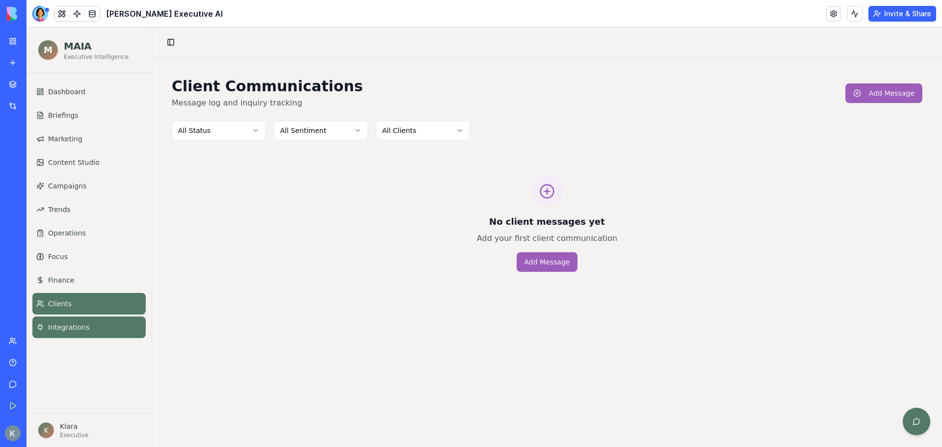
click at [80, 327] on span "Integrations" at bounding box center [68, 327] width 41 height 10
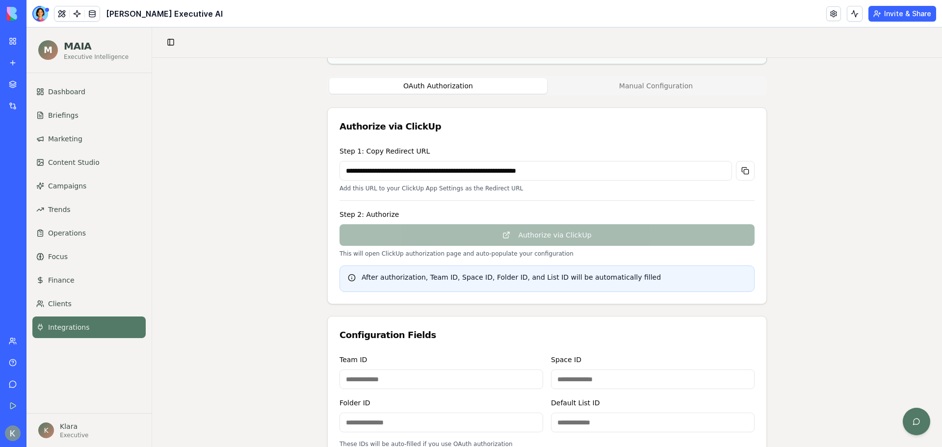
scroll to position [147, 0]
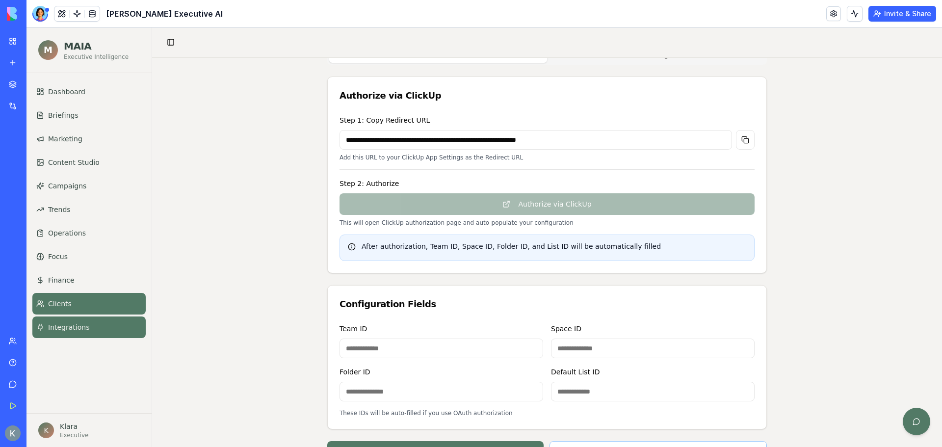
click at [82, 306] on link "Clients" at bounding box center [88, 304] width 113 height 22
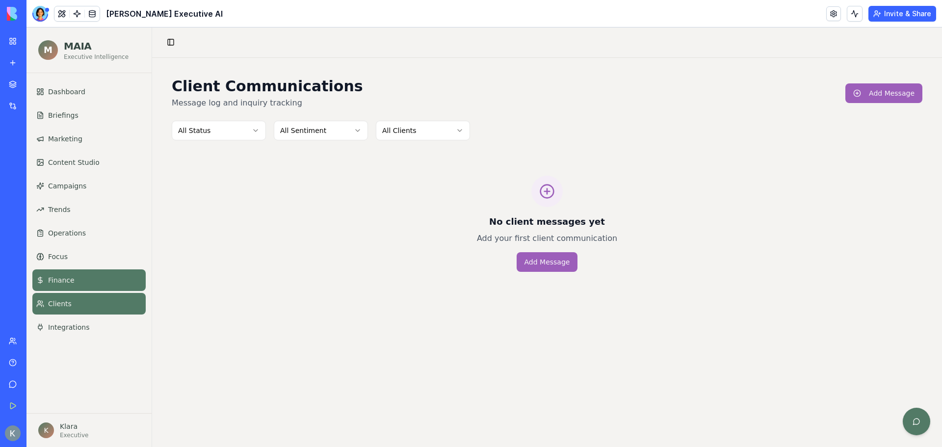
click at [83, 289] on link "Finance" at bounding box center [88, 280] width 113 height 22
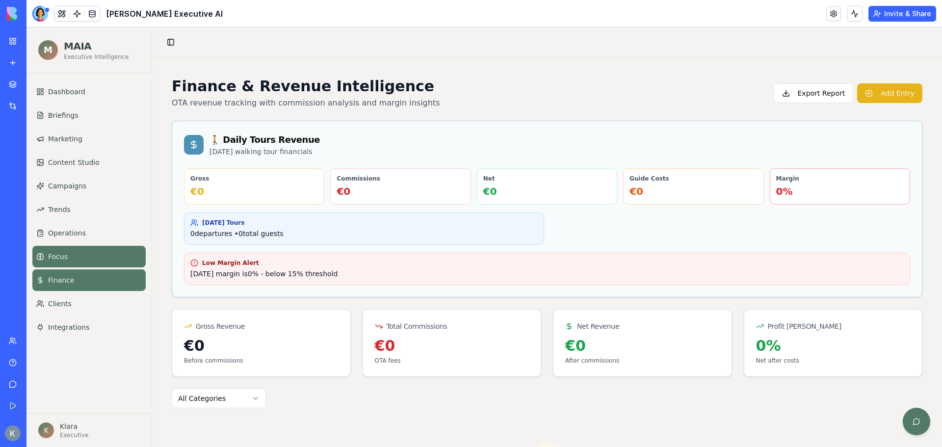
click at [77, 257] on link "Focus" at bounding box center [88, 257] width 113 height 22
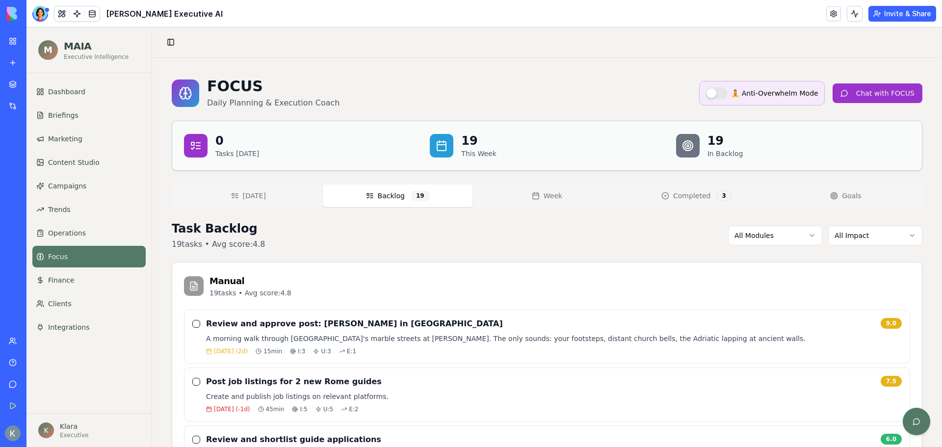
click at [407, 190] on button "Backlog 19" at bounding box center [397, 195] width 149 height 23
click at [76, 129] on link "Marketing" at bounding box center [88, 139] width 113 height 22
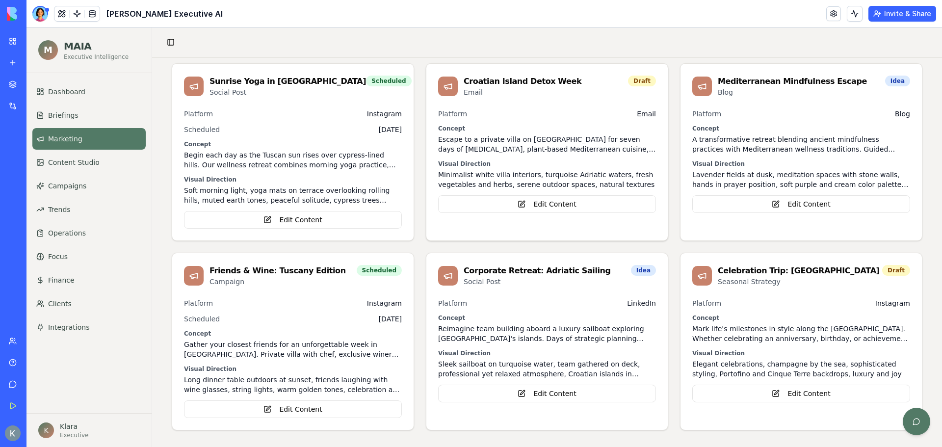
scroll to position [303, 0]
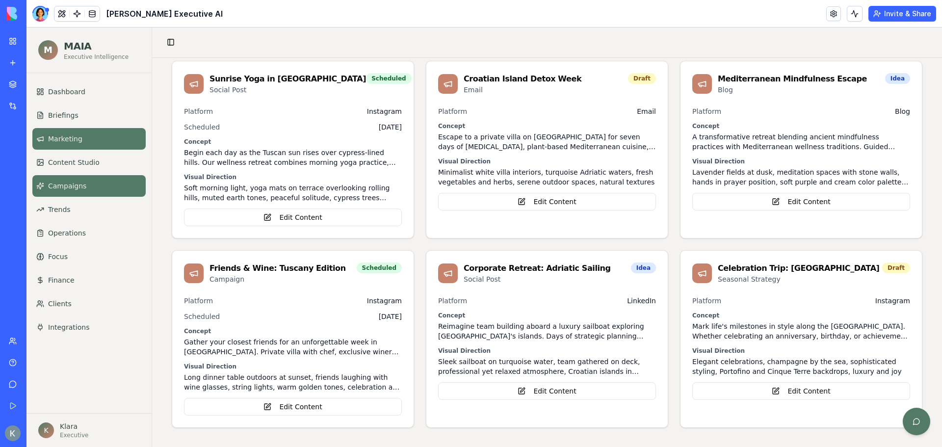
click at [69, 195] on link "Campaigns" at bounding box center [88, 186] width 113 height 22
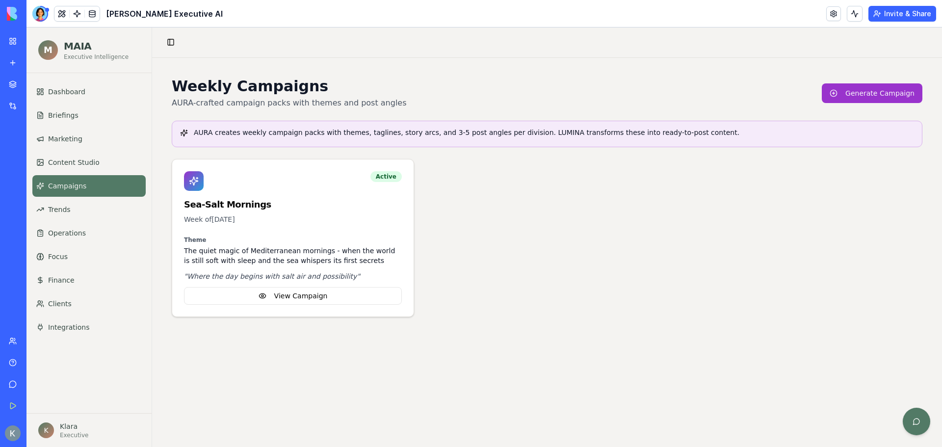
click at [285, 212] on div "Active Sea-Salt Mornings Week of Apr 13, 2025" at bounding box center [292, 197] width 241 height 77
click at [334, 296] on button "View Campaign" at bounding box center [293, 296] width 218 height 18
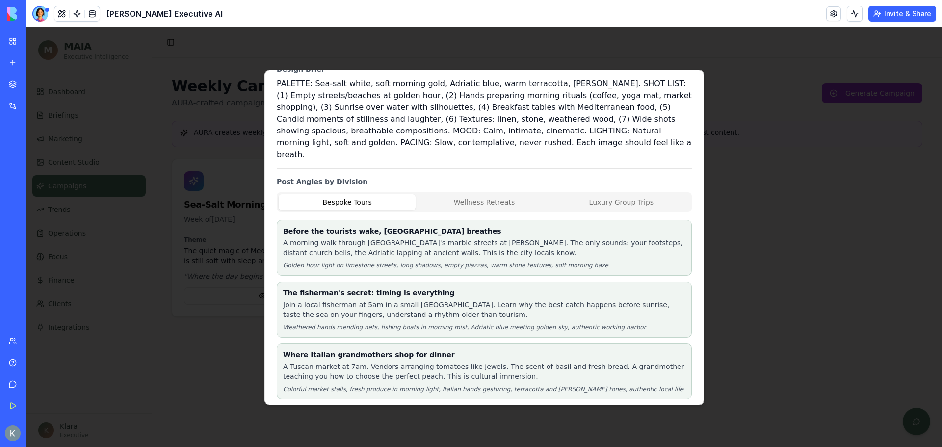
scroll to position [199, 0]
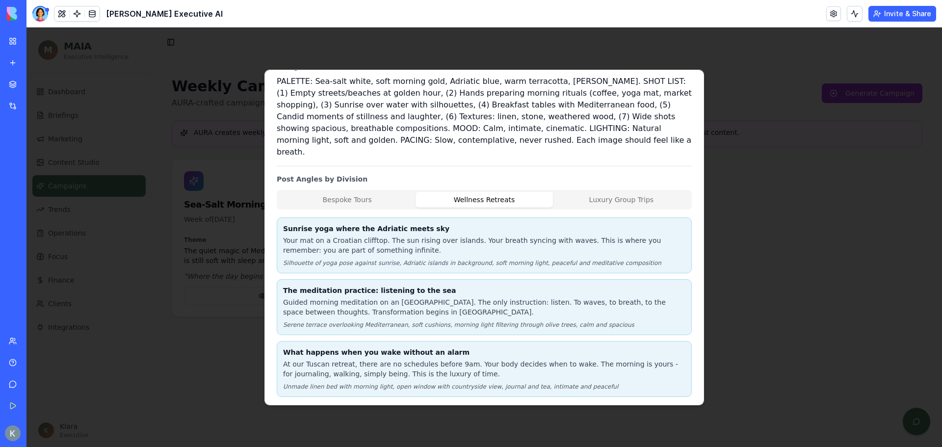
click at [455, 192] on button "Wellness Retreats" at bounding box center [483, 200] width 137 height 16
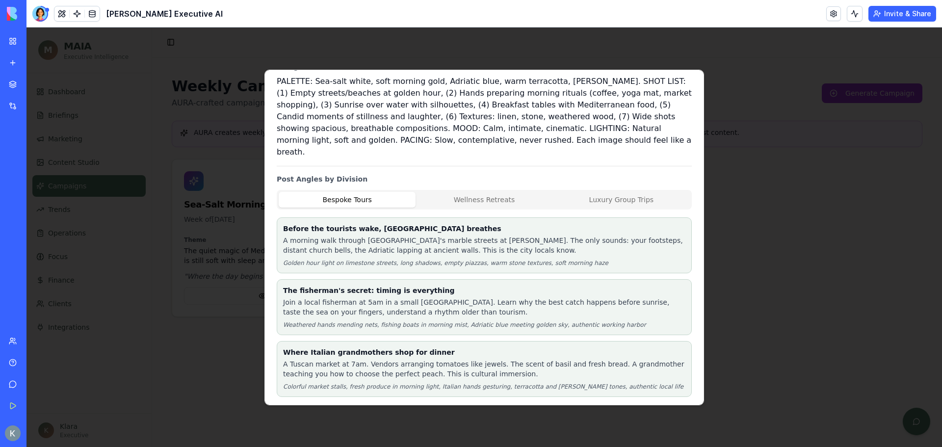
click at [364, 192] on button "Bespoke Tours" at bounding box center [347, 200] width 137 height 16
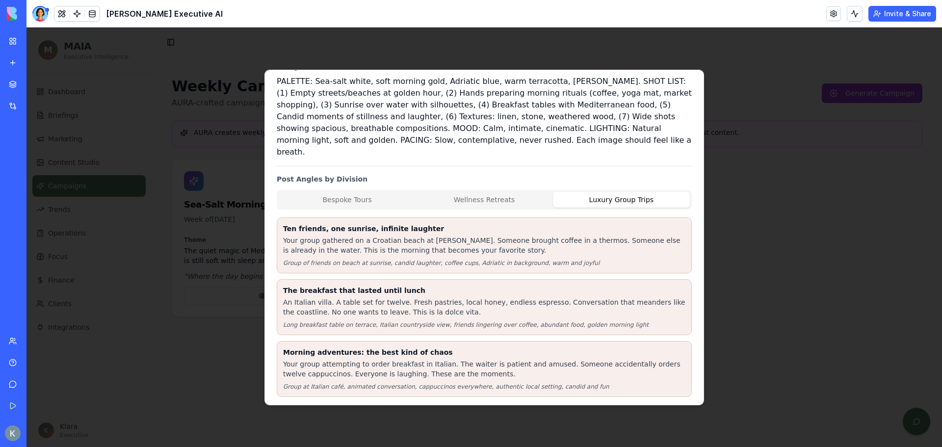
click at [618, 192] on button "Luxury Group Trips" at bounding box center [621, 200] width 137 height 16
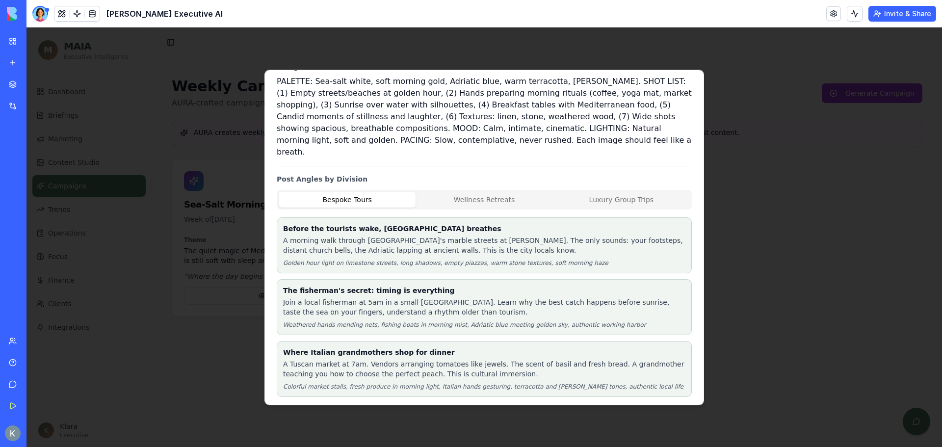
click at [379, 194] on button "Bespoke Tours" at bounding box center [347, 200] width 137 height 16
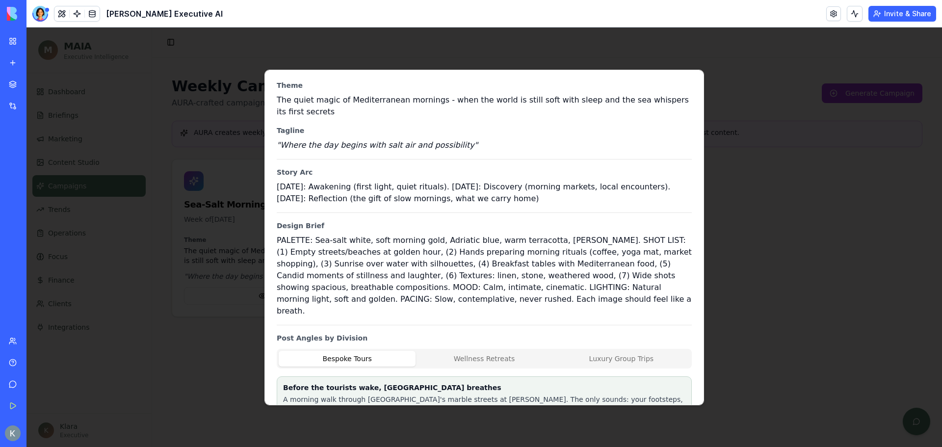
scroll to position [0, 0]
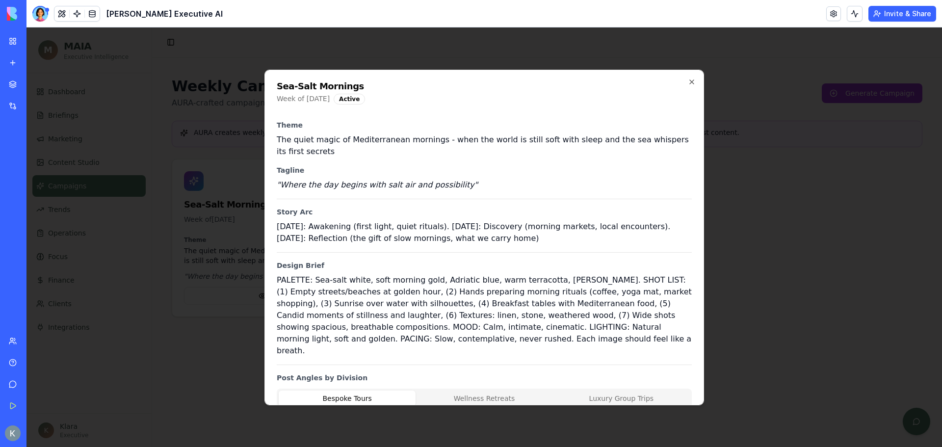
click at [746, 282] on div at bounding box center [483, 236] width 915 height 419
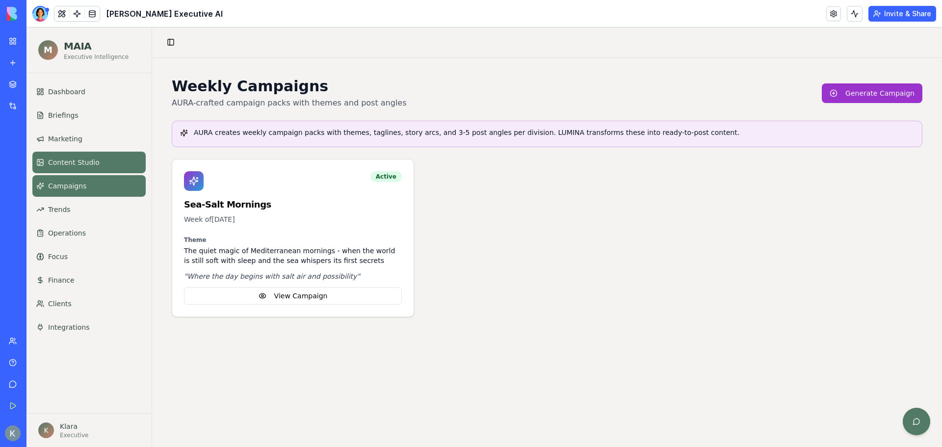
click at [104, 169] on link "Content Studio" at bounding box center [88, 163] width 113 height 22
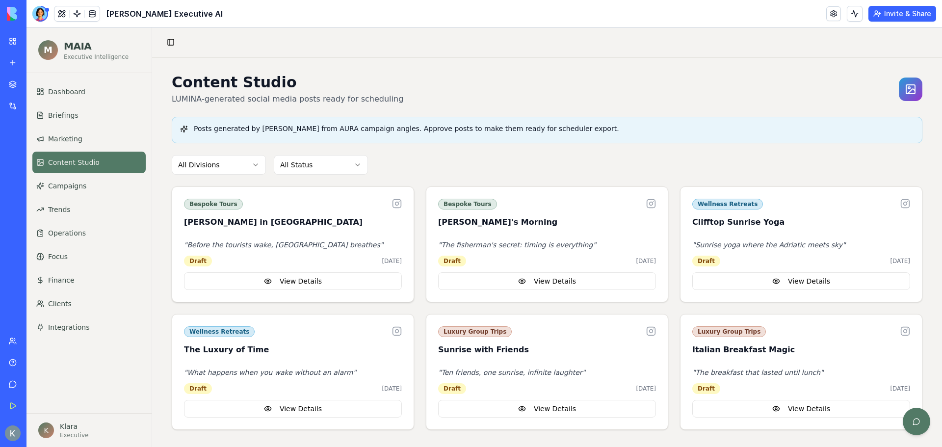
scroll to position [6, 0]
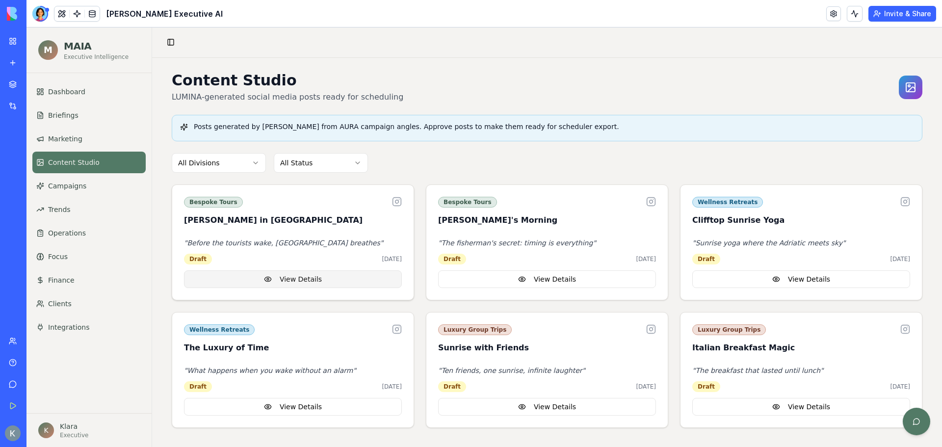
click at [306, 278] on button "View Details" at bounding box center [293, 279] width 218 height 18
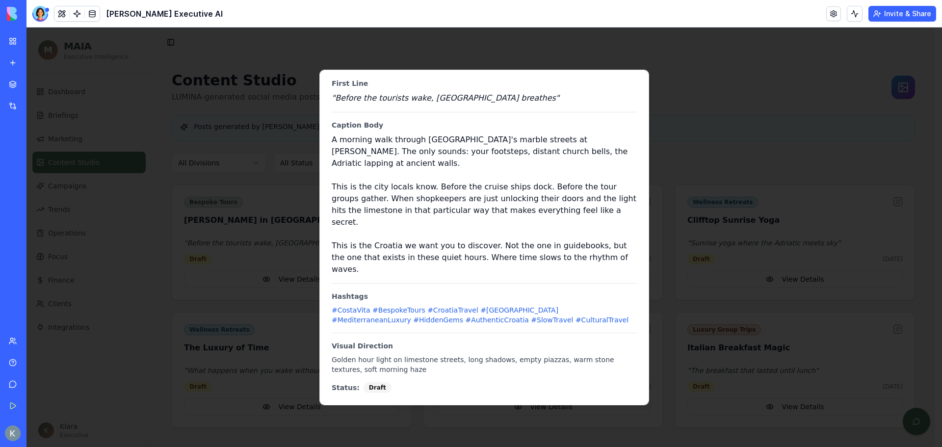
scroll to position [0, 0]
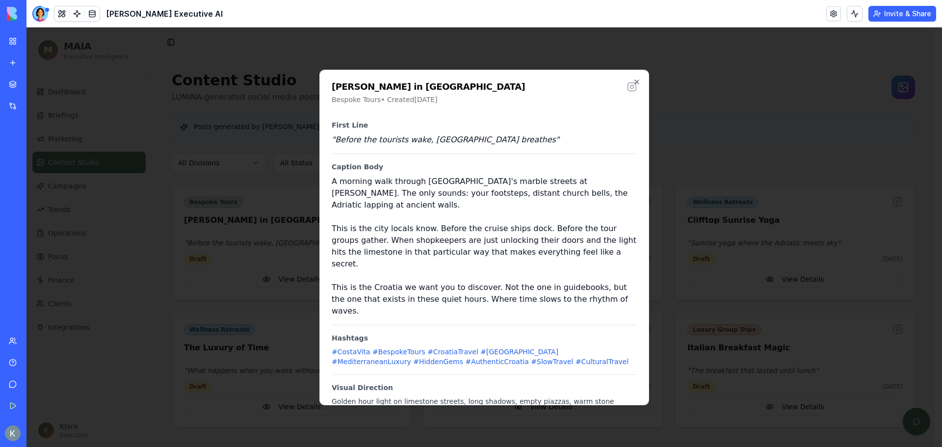
click at [298, 146] on div at bounding box center [483, 236] width 915 height 419
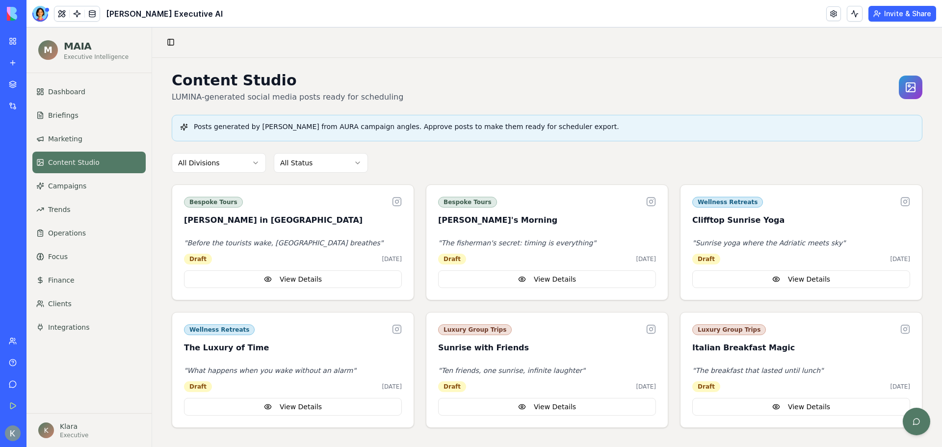
click at [904, 88] on icon at bounding box center [910, 87] width 12 height 12
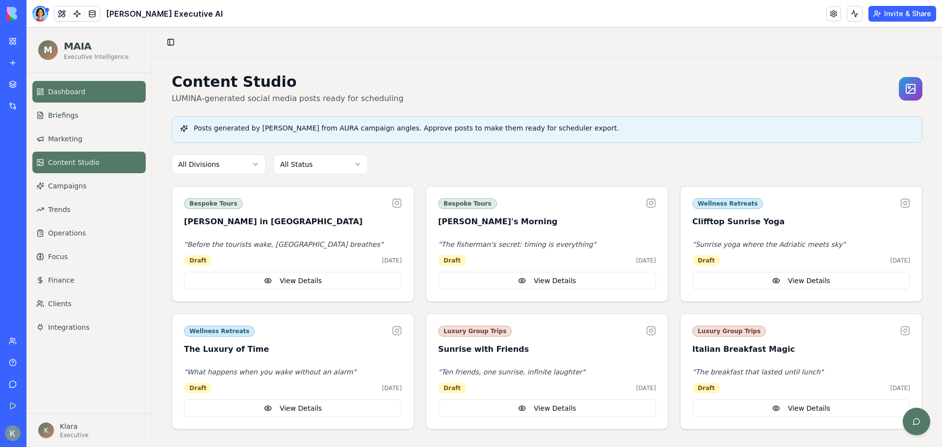
scroll to position [6, 0]
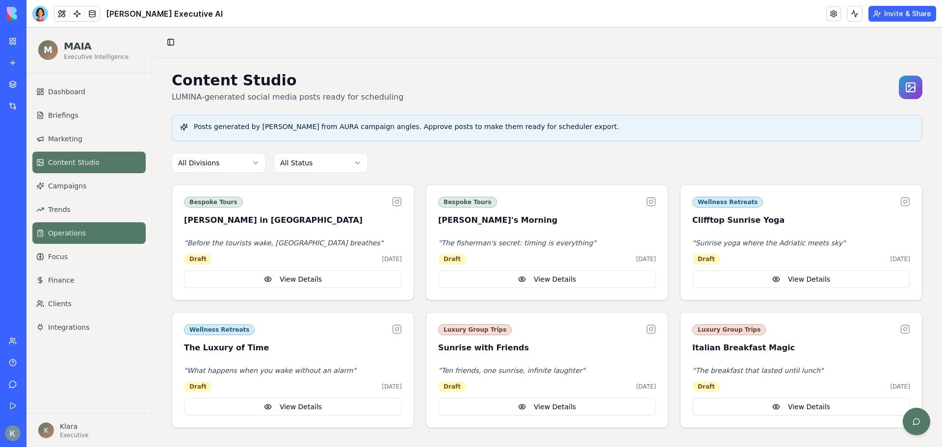
click at [68, 241] on link "Operations" at bounding box center [88, 233] width 113 height 22
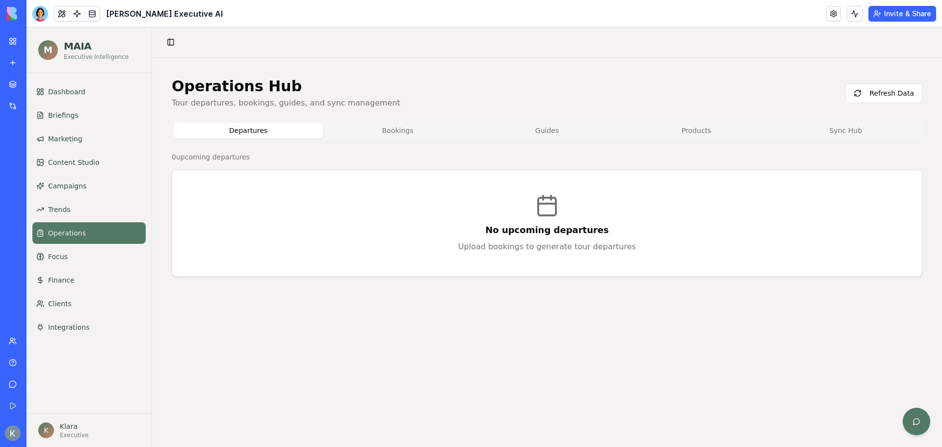
click at [399, 128] on button "Bookings" at bounding box center [397, 131] width 149 height 16
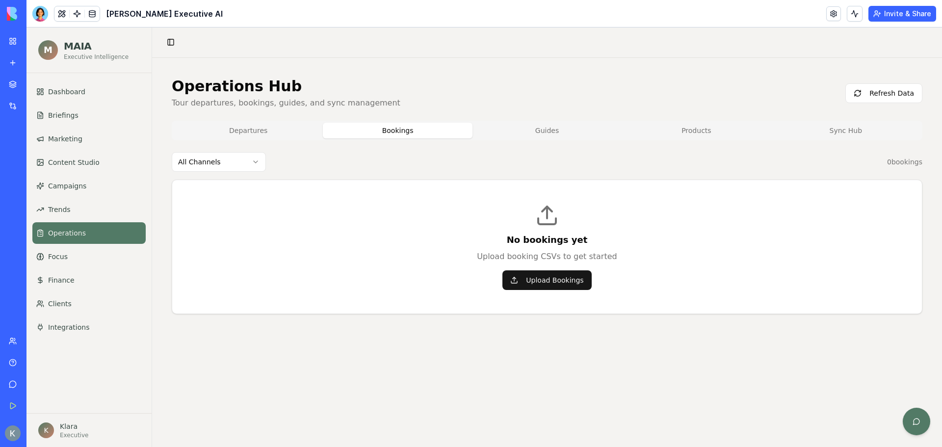
click at [551, 117] on div "Operations Hub Tour departures, bookings, guides, and sync management Refresh D…" at bounding box center [547, 195] width 750 height 236
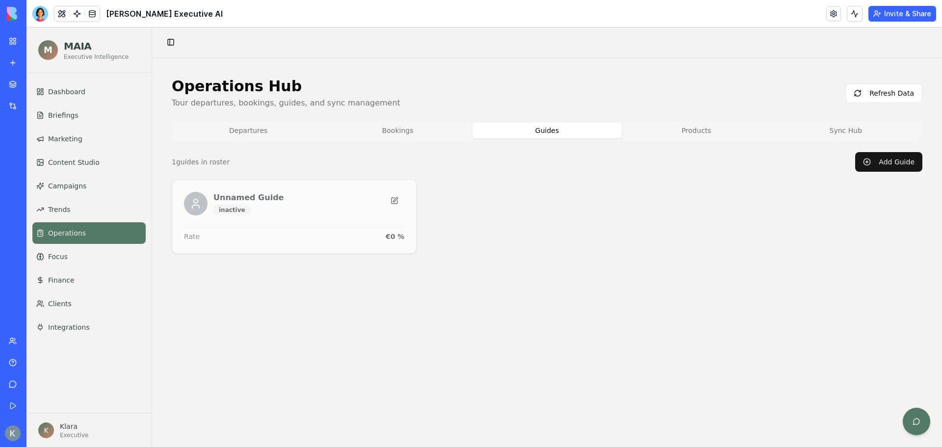
click at [552, 124] on button "Guides" at bounding box center [546, 131] width 149 height 16
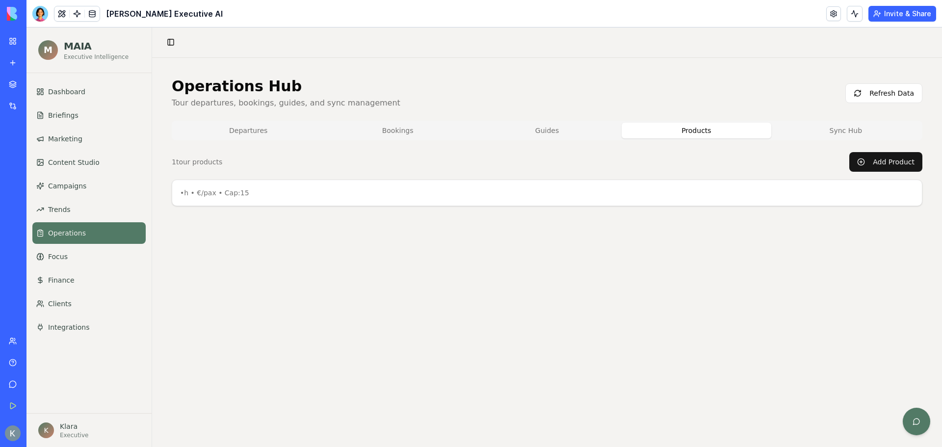
click at [702, 126] on button "Products" at bounding box center [695, 131] width 149 height 16
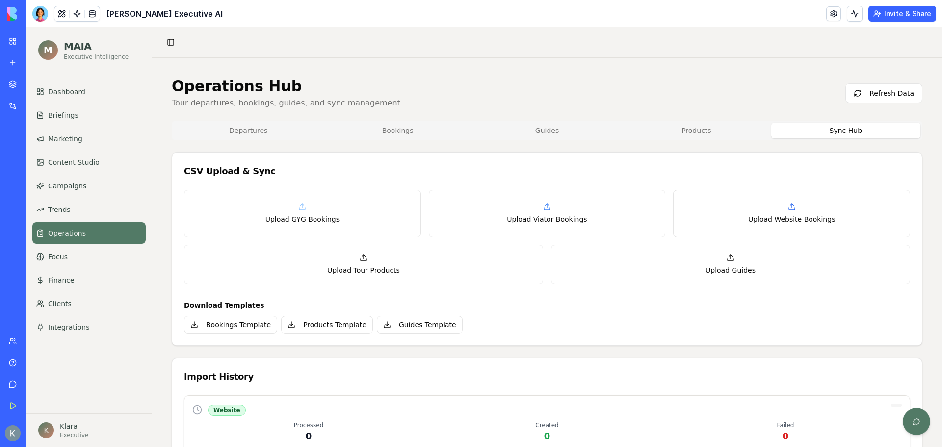
click at [840, 133] on button "Sync Hub" at bounding box center [845, 131] width 149 height 16
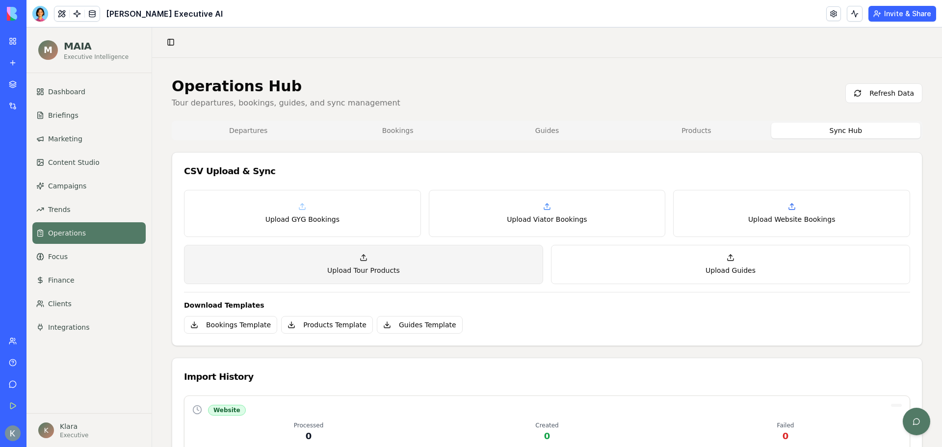
click at [328, 260] on button "Upload Tour Products" at bounding box center [363, 264] width 359 height 39
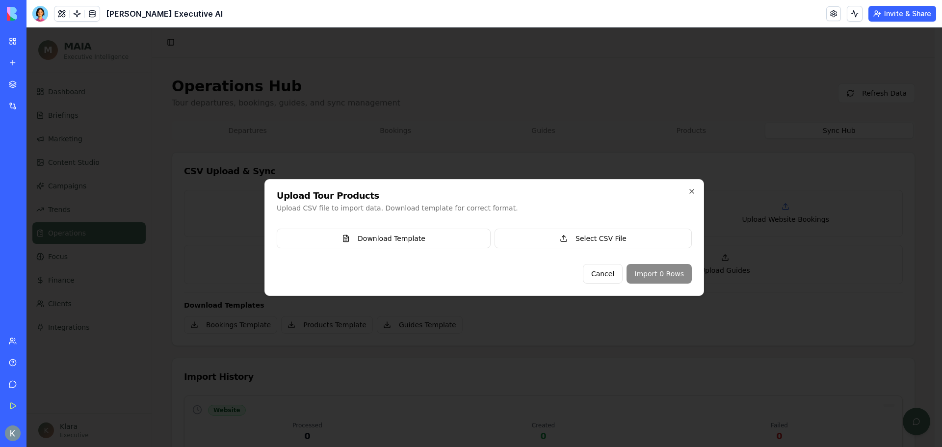
click at [684, 184] on div "Upload Tour Products Upload CSV file to import data. Download template for corr…" at bounding box center [483, 237] width 439 height 117
click at [689, 189] on icon "button" at bounding box center [692, 191] width 8 height 8
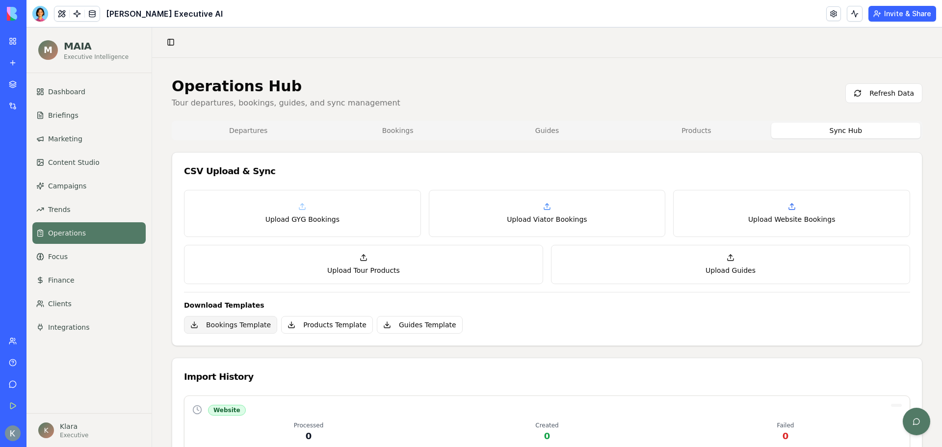
click at [227, 327] on button "Bookings Template" at bounding box center [230, 325] width 93 height 18
drag, startPoint x: 332, startPoint y: 321, endPoint x: 365, endPoint y: 321, distance: 32.9
click at [332, 321] on button "Products Template" at bounding box center [327, 325] width 92 height 18
click at [417, 325] on button "Guides Template" at bounding box center [420, 325] width 86 height 18
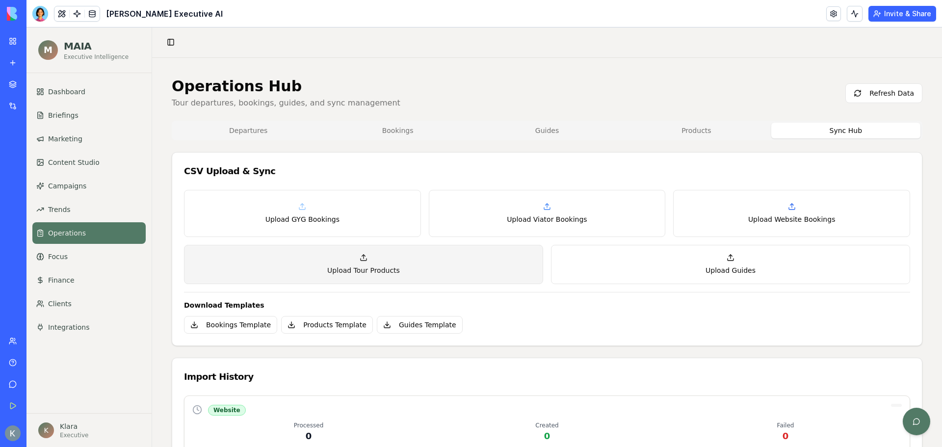
click at [415, 272] on button "Upload Tour Products" at bounding box center [363, 264] width 359 height 39
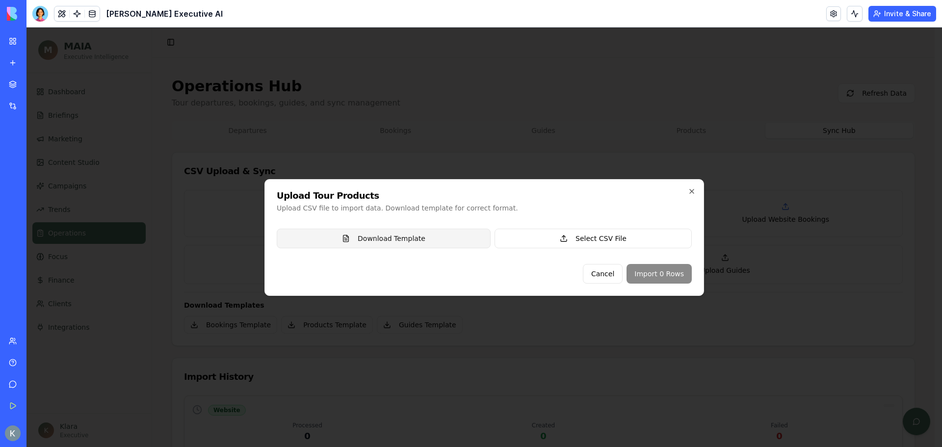
click at [401, 238] on button "Download Template" at bounding box center [384, 239] width 214 height 20
click at [693, 192] on icon "button" at bounding box center [692, 191] width 4 height 4
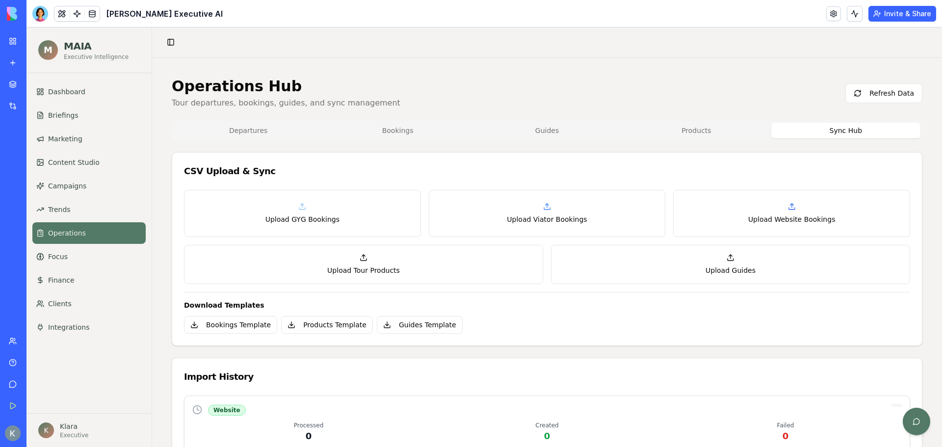
click at [539, 303] on h4 "Download Templates" at bounding box center [547, 305] width 726 height 10
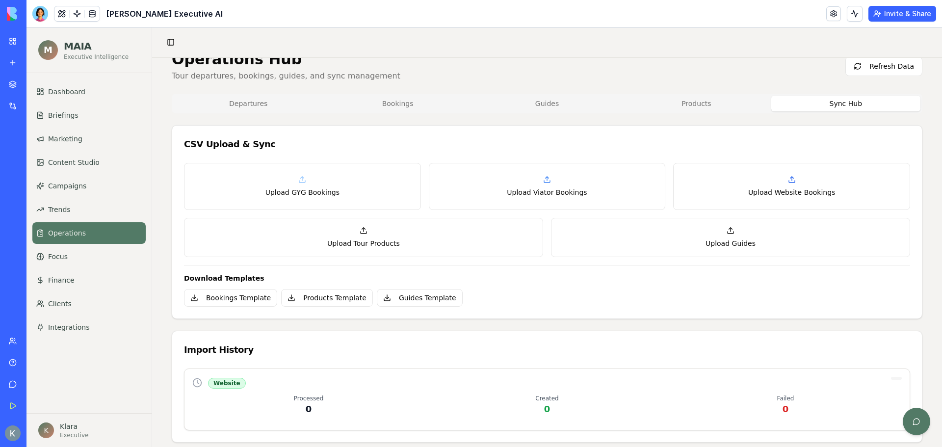
scroll to position [42, 0]
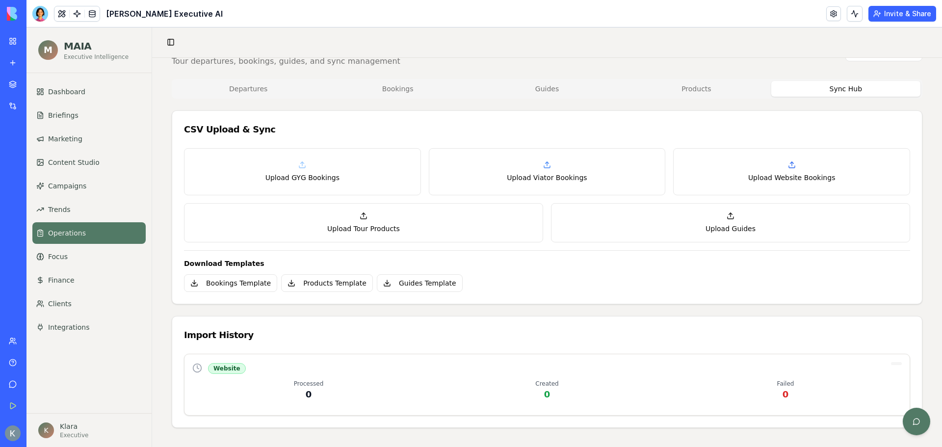
click at [710, 92] on div "Operations Hub Tour departures, bookings, guides, and sync management Refresh D…" at bounding box center [547, 232] width 750 height 392
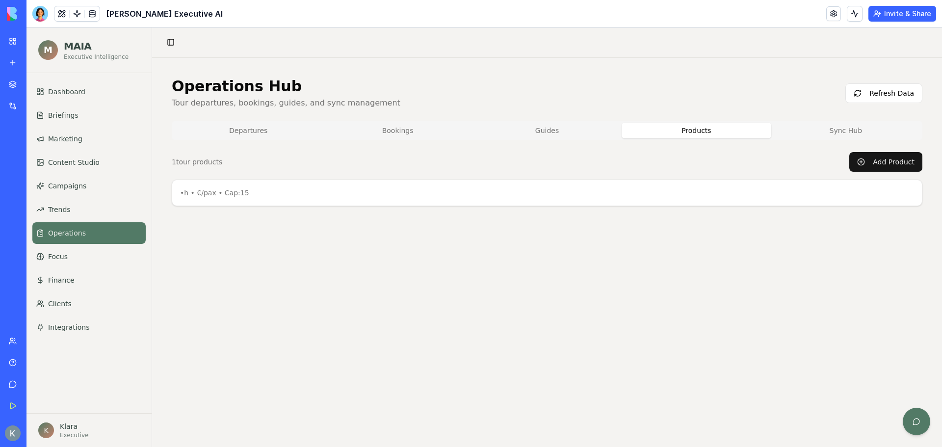
scroll to position [0, 0]
click at [572, 131] on button "Guides" at bounding box center [546, 131] width 149 height 16
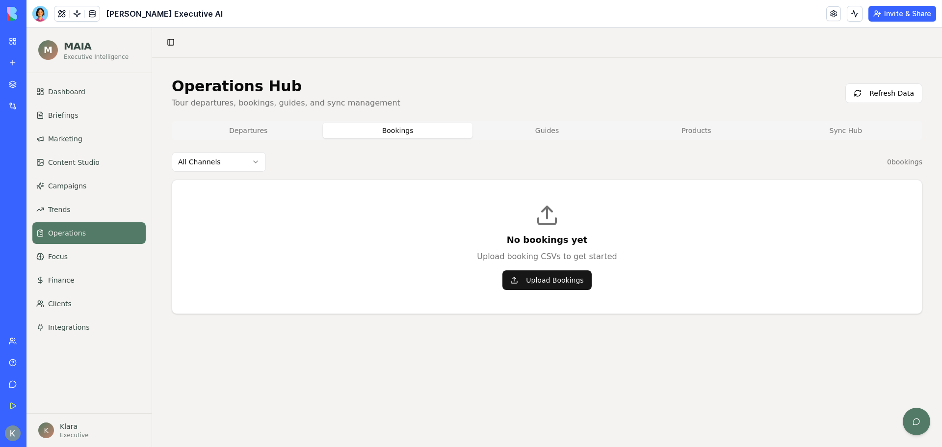
click at [384, 136] on button "Bookings" at bounding box center [397, 131] width 149 height 16
click at [247, 129] on button "Departures" at bounding box center [248, 131] width 149 height 16
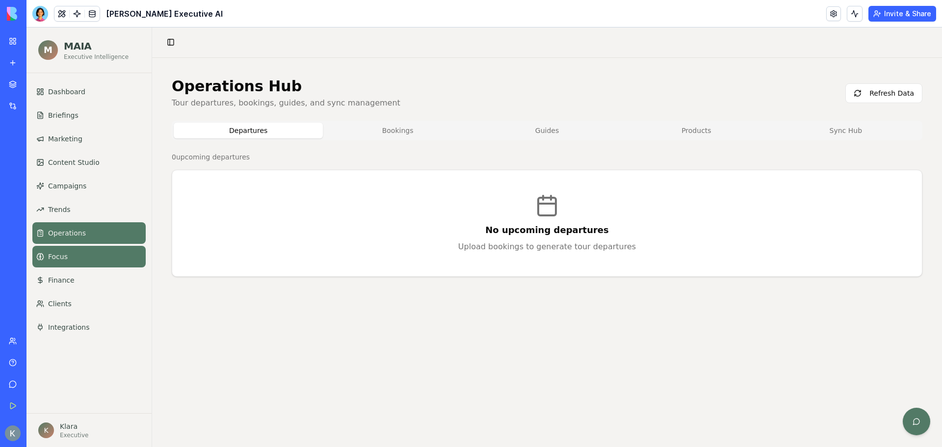
click at [77, 256] on link "Focus" at bounding box center [88, 257] width 113 height 22
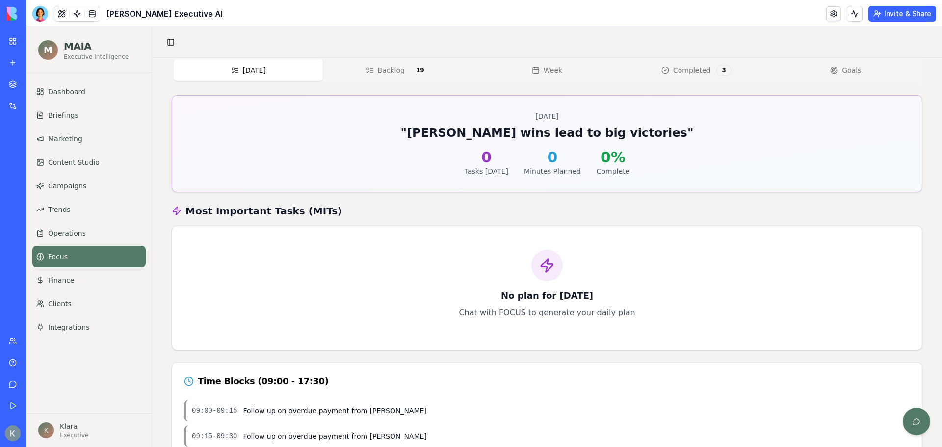
scroll to position [40, 0]
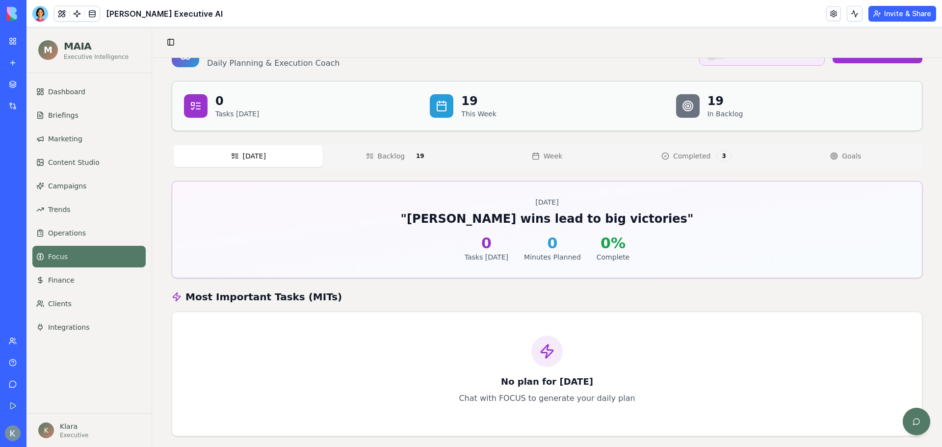
click at [373, 168] on div "Today Backlog 19 Week Completed 3 Goals" at bounding box center [547, 156] width 750 height 26
click at [401, 151] on span "Backlog" at bounding box center [391, 156] width 27 height 10
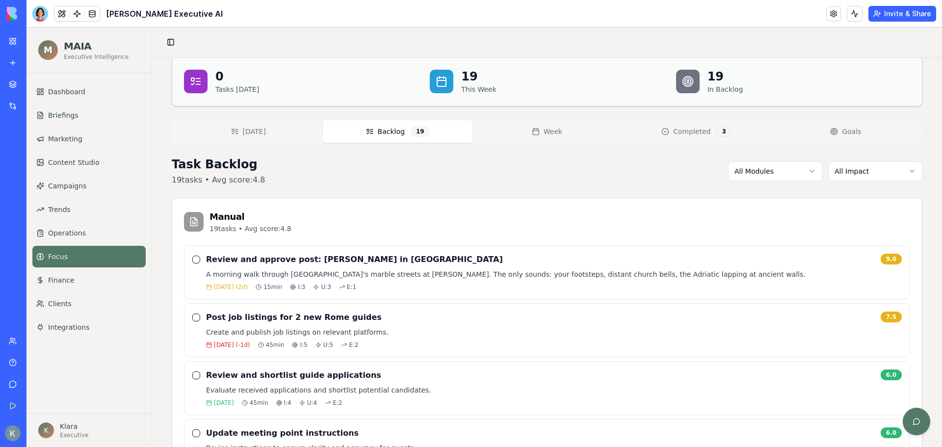
scroll to position [0, 0]
